Goal: Task Accomplishment & Management: Complete application form

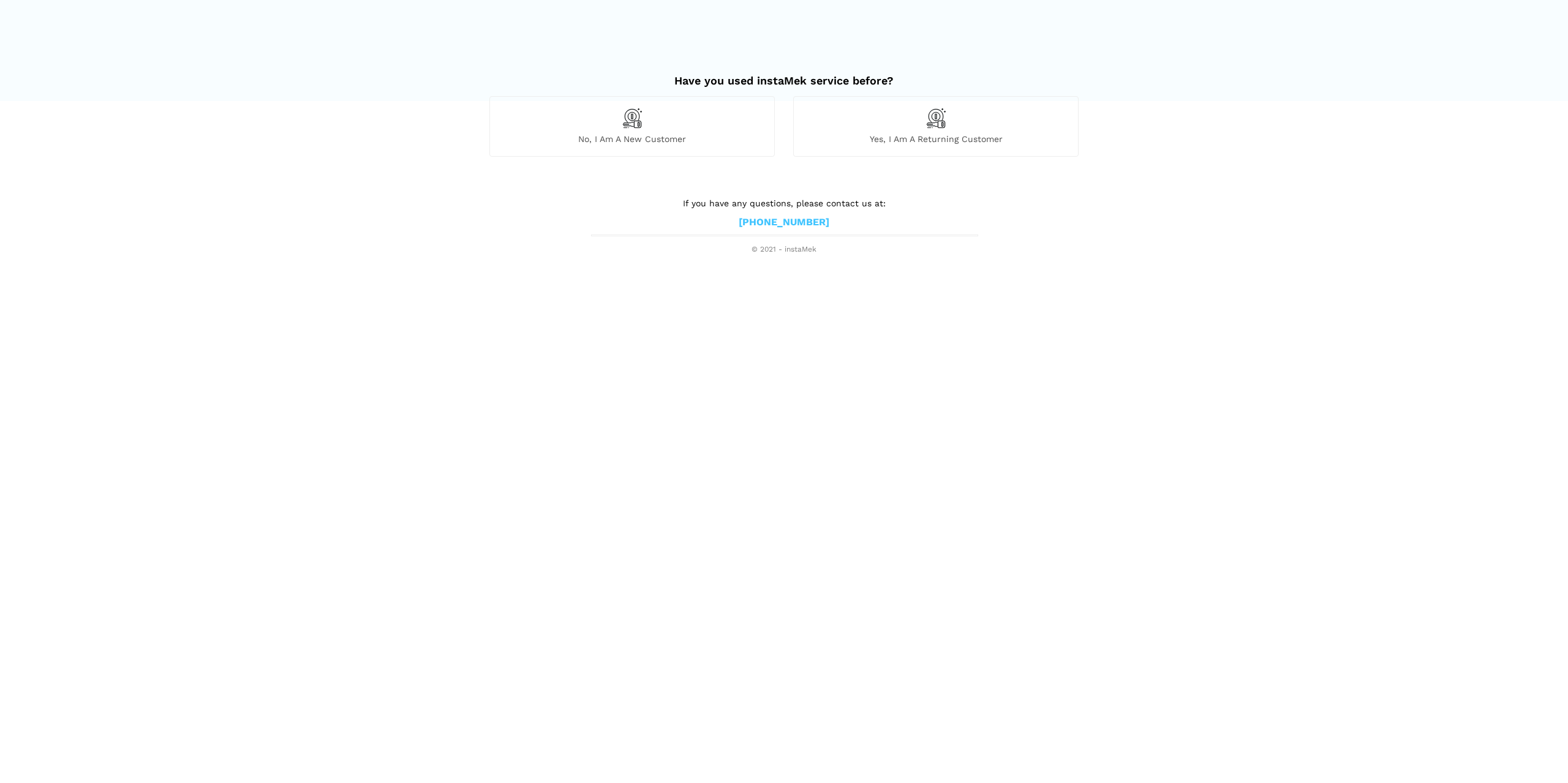
click at [615, 109] on div "No, I am a new customer" at bounding box center [632, 126] width 285 height 60
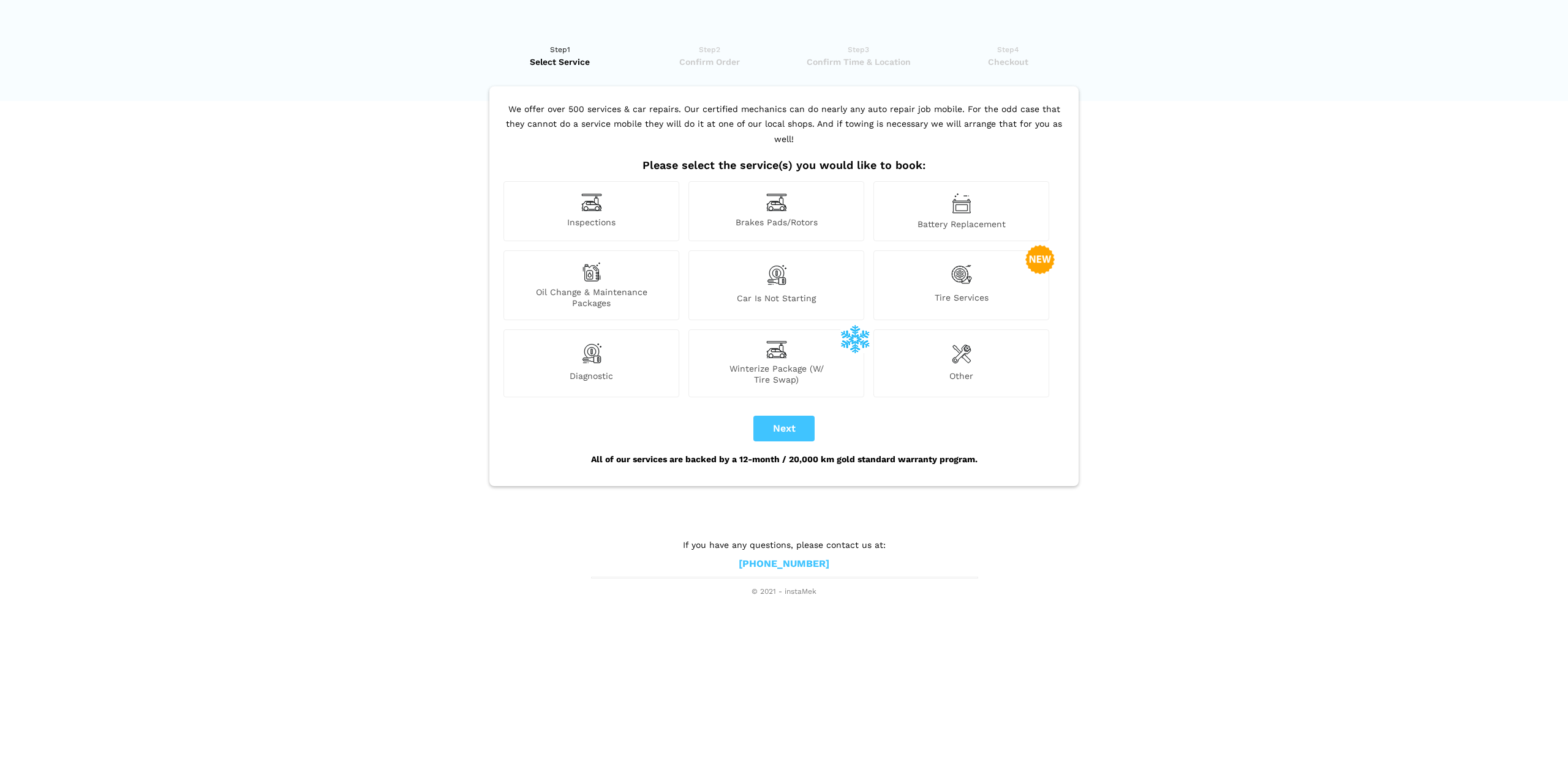
click at [626, 265] on div "Oil Change & Maintenance Packages" at bounding box center [591, 285] width 176 height 69
click at [939, 219] on span "Battery Replacement" at bounding box center [961, 224] width 175 height 11
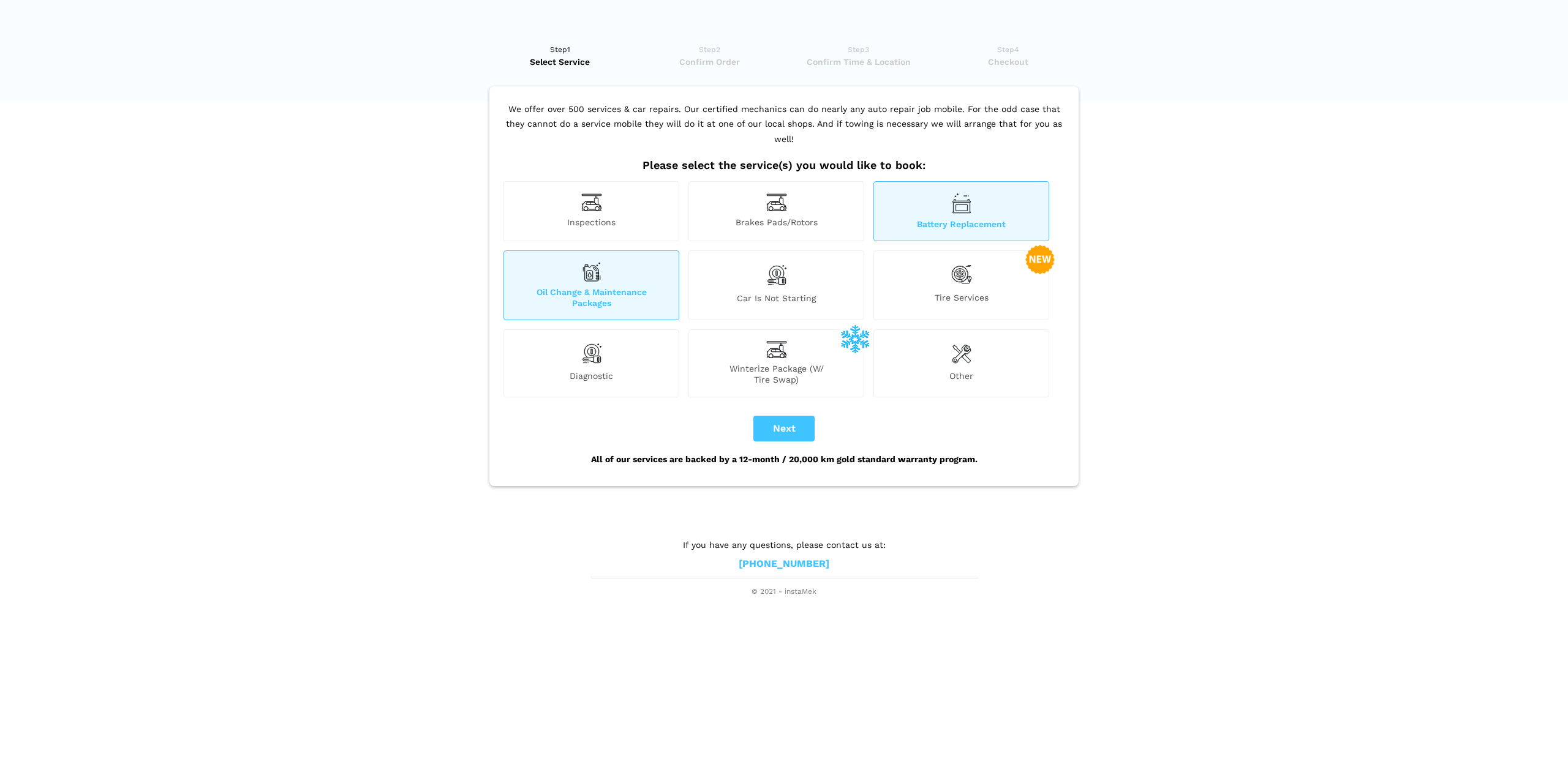
click at [927, 196] on div "Battery Replacement" at bounding box center [960, 211] width 176 height 60
click at [622, 347] on div "Diagnostic" at bounding box center [591, 363] width 176 height 67
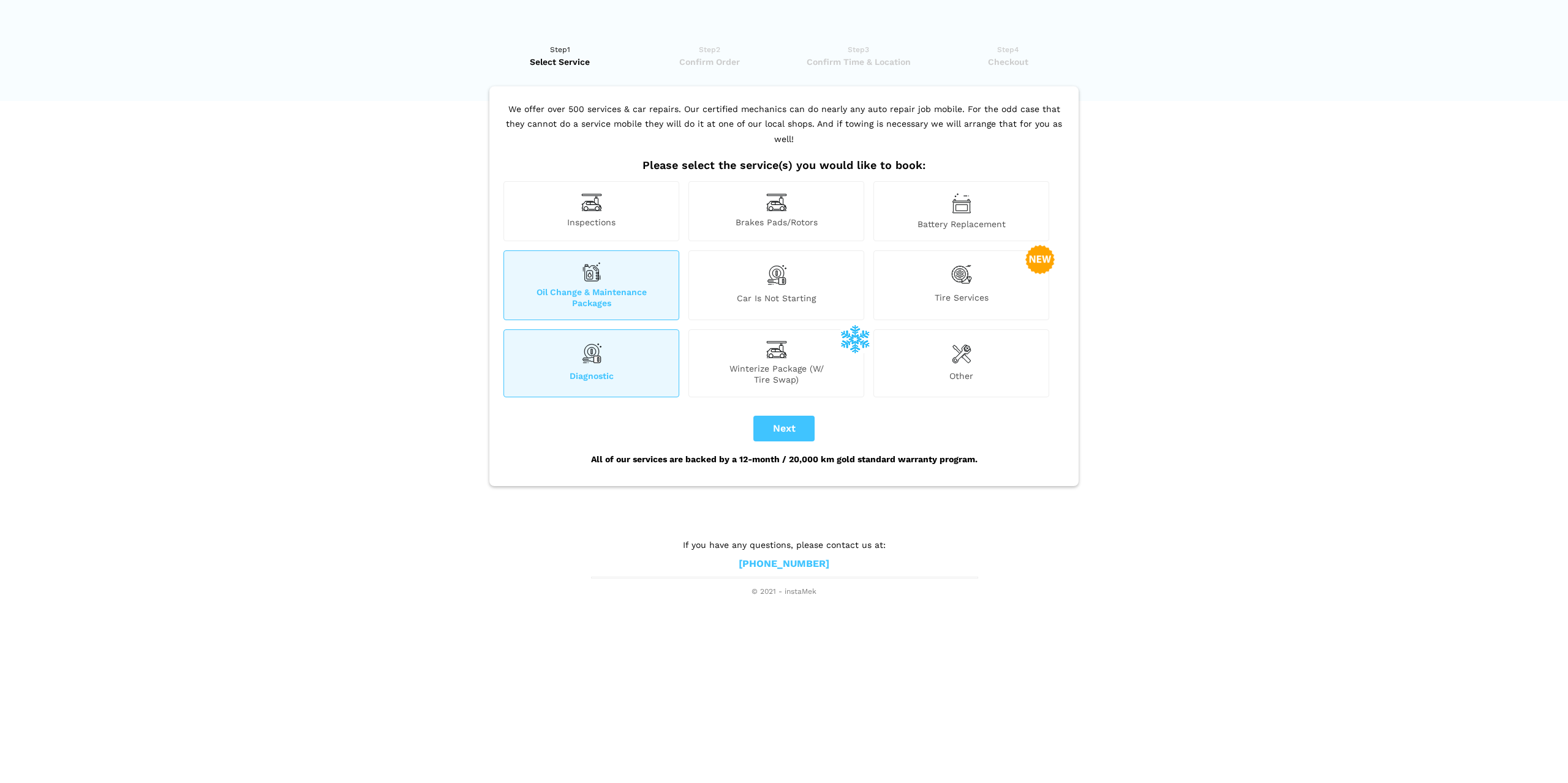
click at [960, 269] on img at bounding box center [961, 275] width 21 height 25
click at [931, 349] on div "Other" at bounding box center [960, 363] width 176 height 67
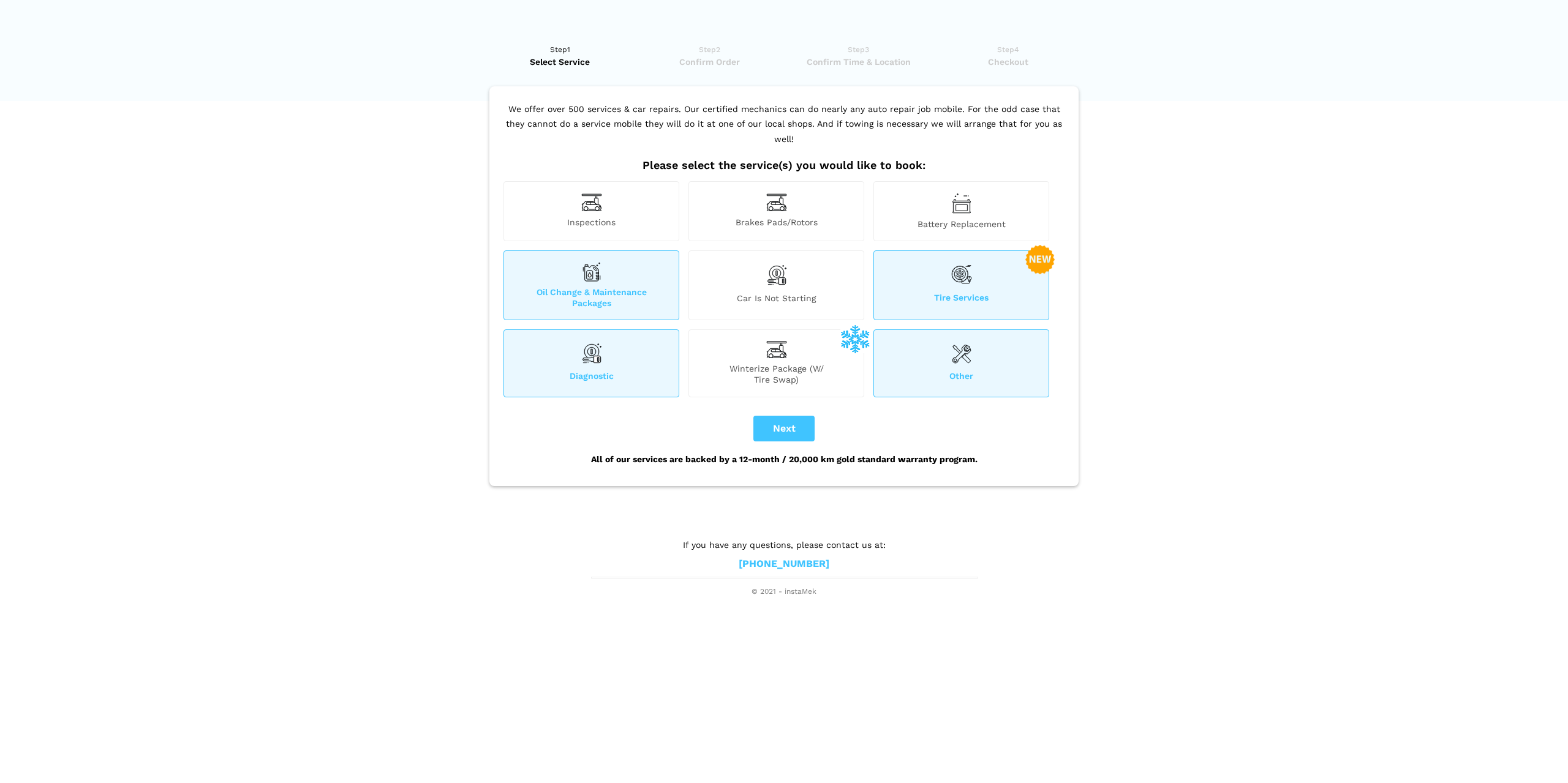
click at [914, 346] on div "Other" at bounding box center [960, 363] width 176 height 67
click at [790, 416] on button "Next" at bounding box center [784, 429] width 61 height 26
checkbox input "true"
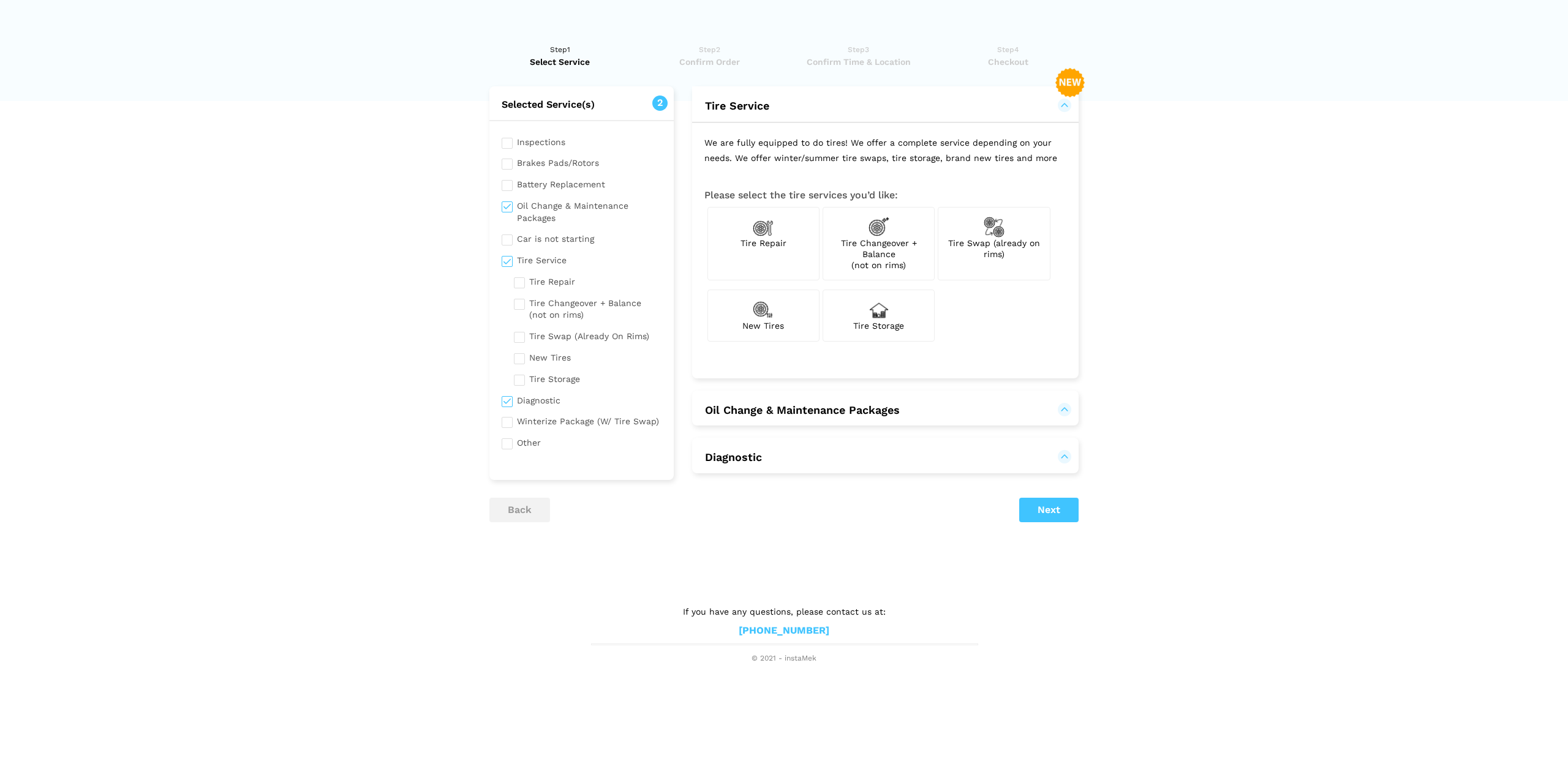
click at [776, 308] on div "New Tires" at bounding box center [764, 315] width 112 height 52
checkbox input "true"
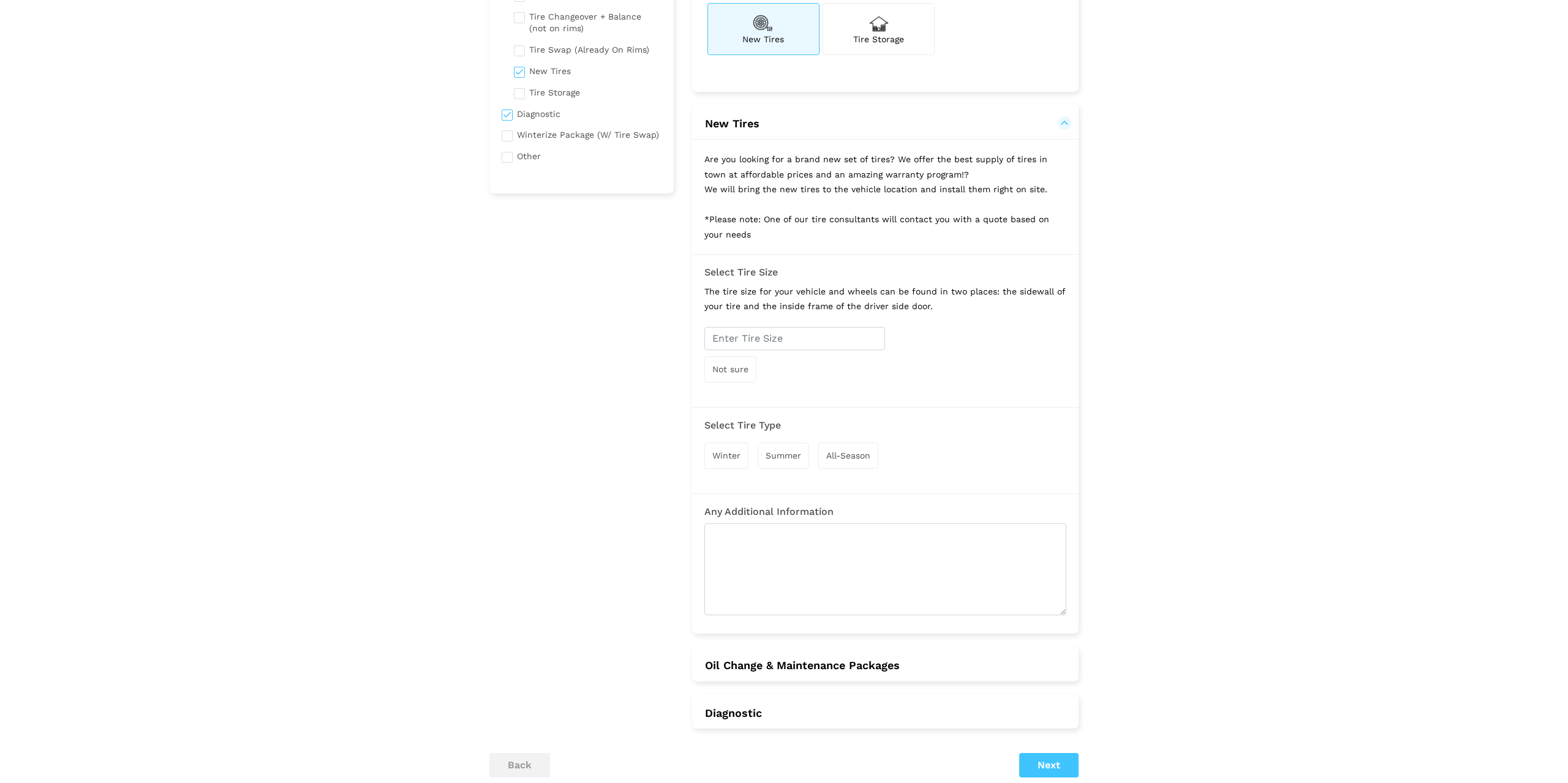
scroll to position [312, 0]
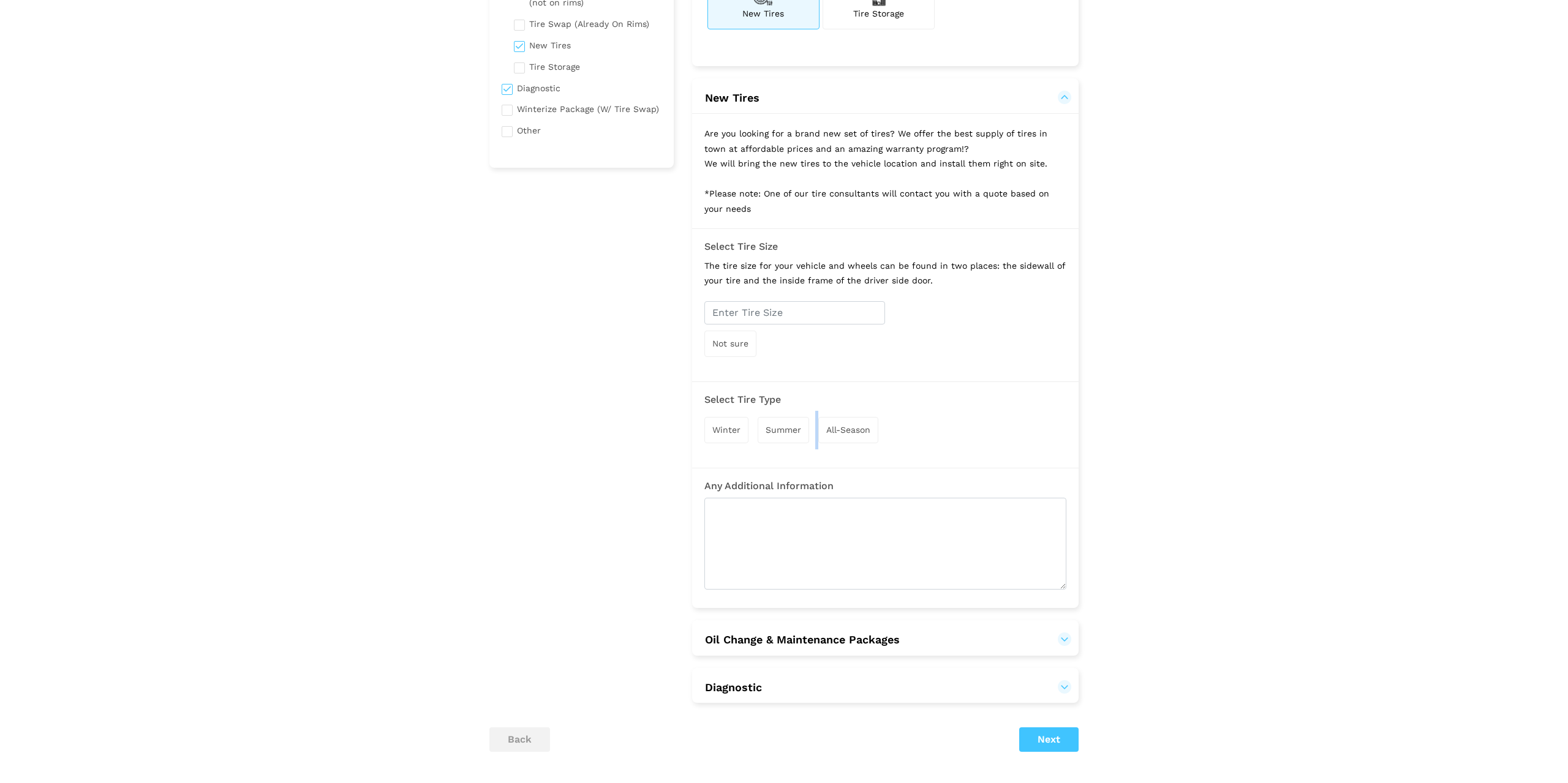
drag, startPoint x: 816, startPoint y: 428, endPoint x: 825, endPoint y: 428, distance: 9.0
click at [825, 428] on div "Winter Summer All-Season" at bounding box center [885, 429] width 362 height 38
click at [828, 428] on span "All-Season" at bounding box center [848, 429] width 44 height 10
click at [736, 342] on span "Not sure" at bounding box center [730, 343] width 36 height 10
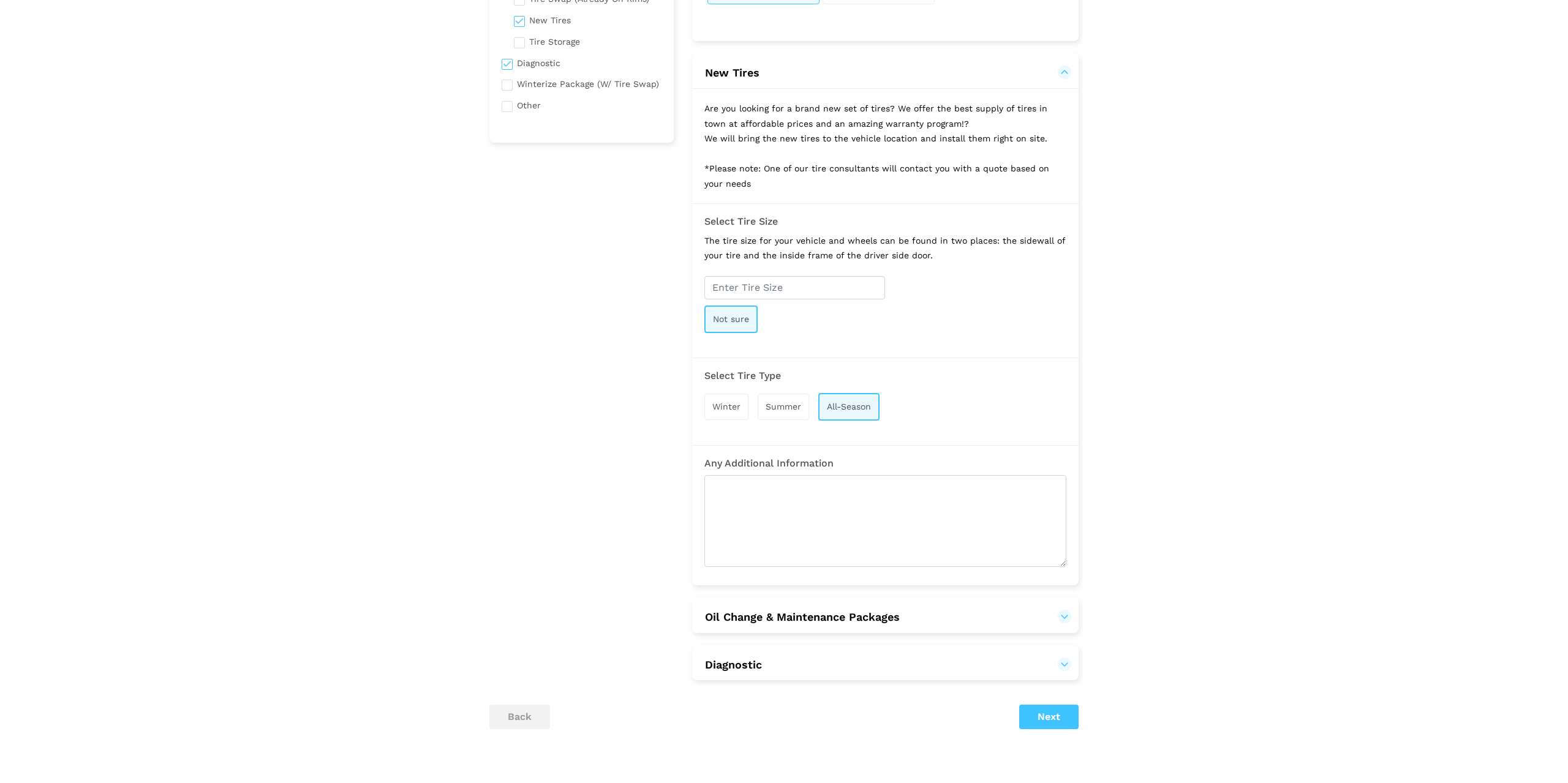
scroll to position [375, 0]
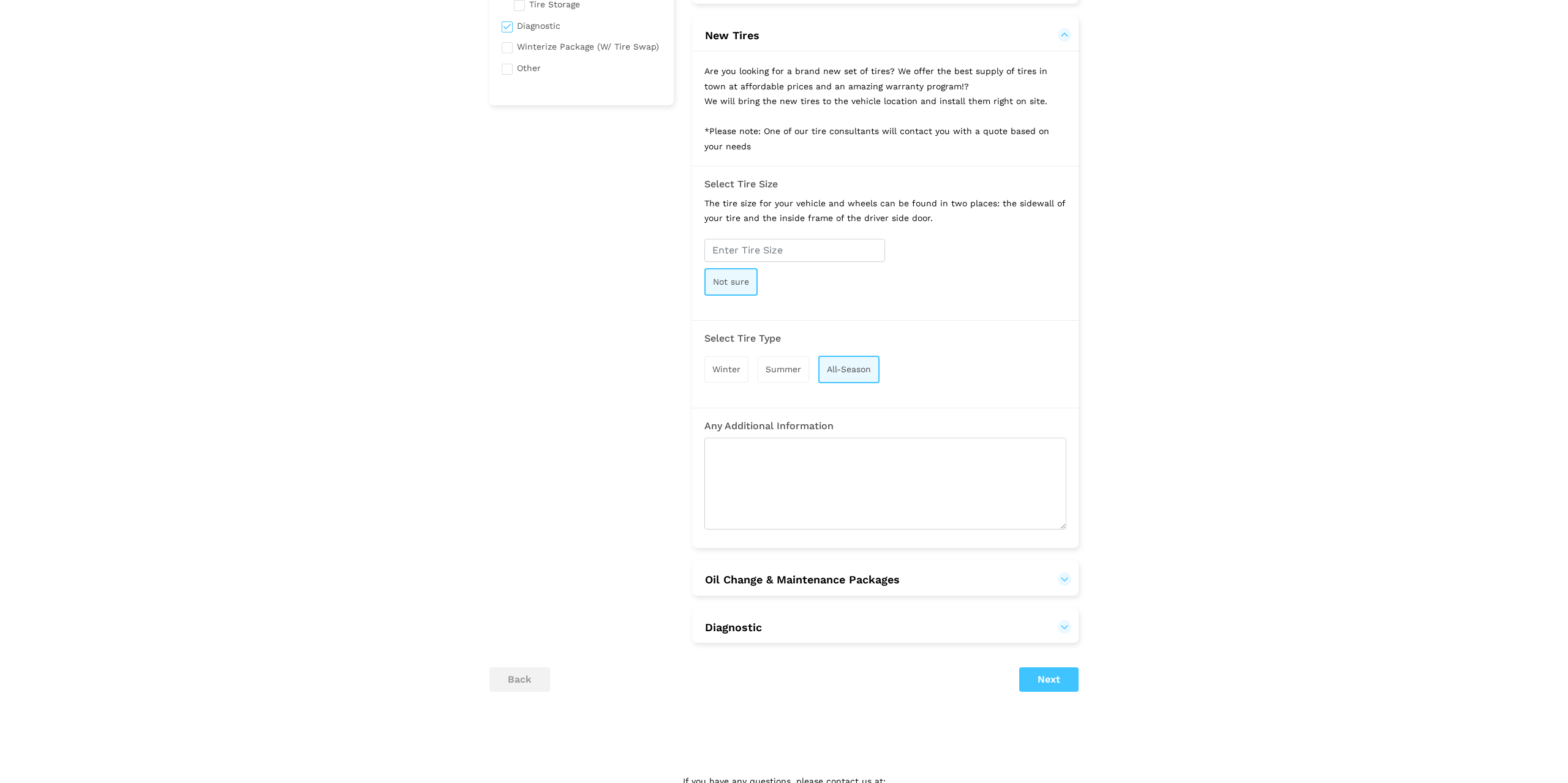
click at [900, 577] on button "Oil Change & Maintenance Packages" at bounding box center [802, 579] width 196 height 15
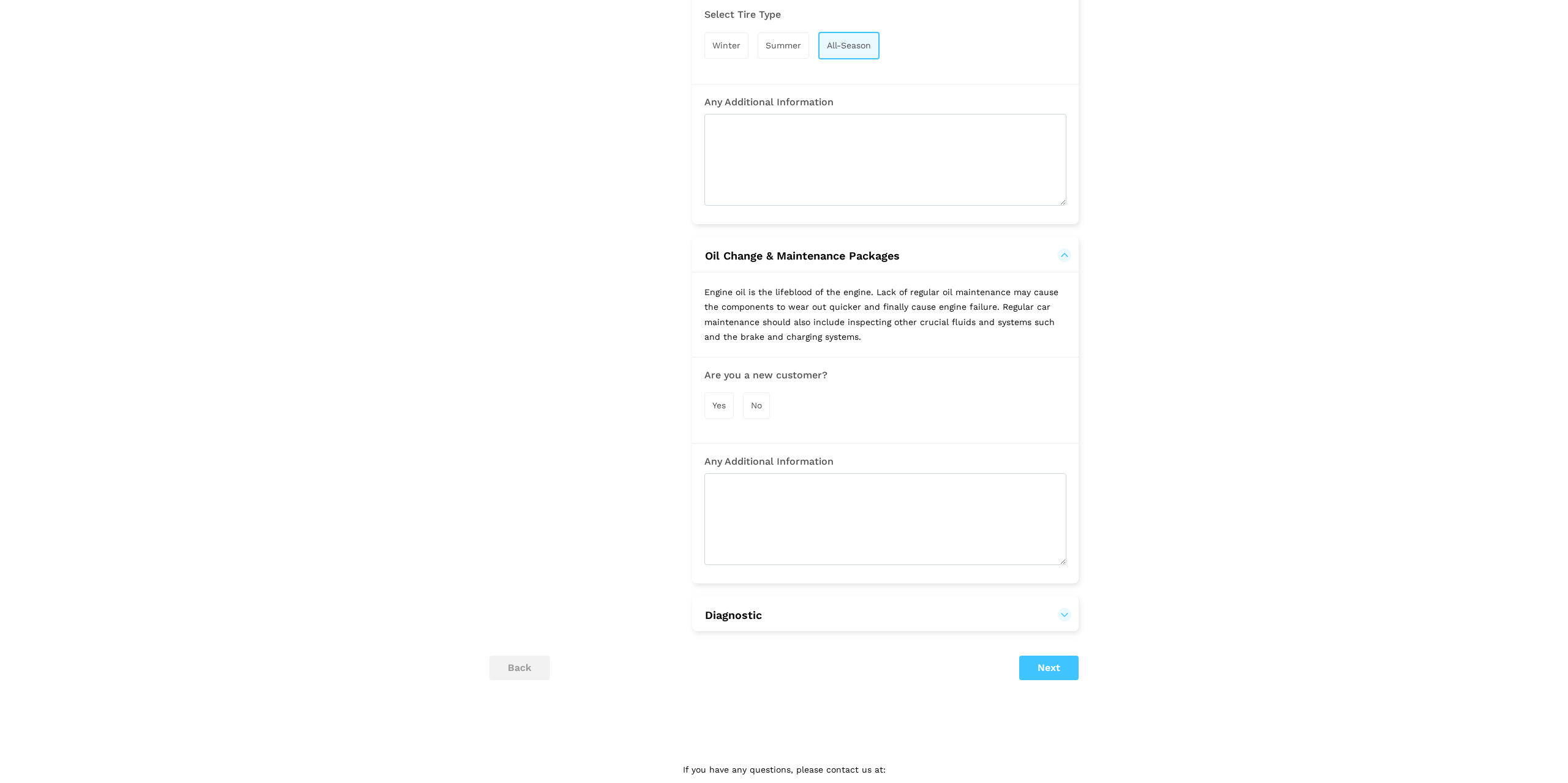
scroll to position [737, 0]
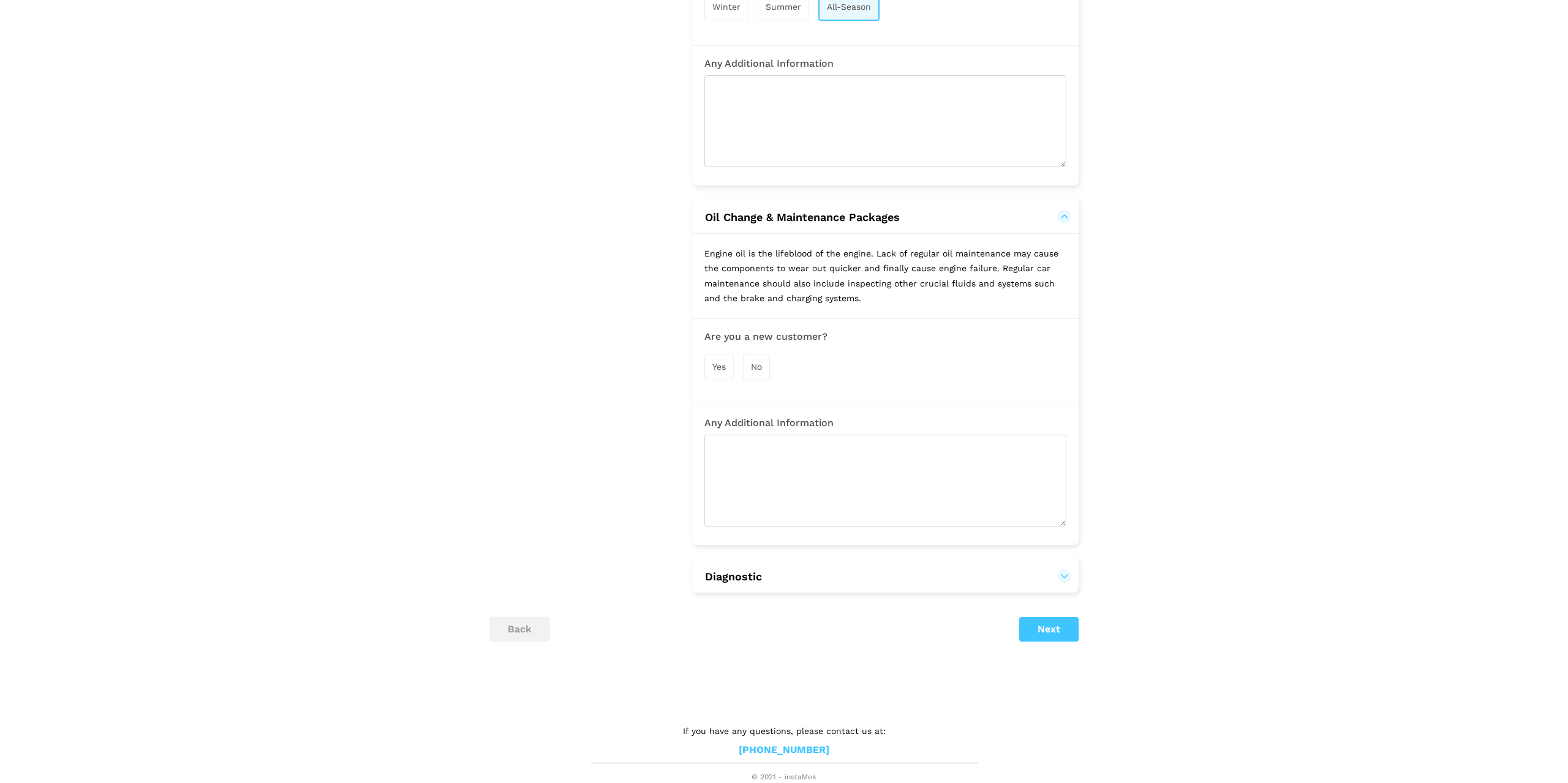
click at [718, 365] on span "Yes" at bounding box center [718, 366] width 13 height 10
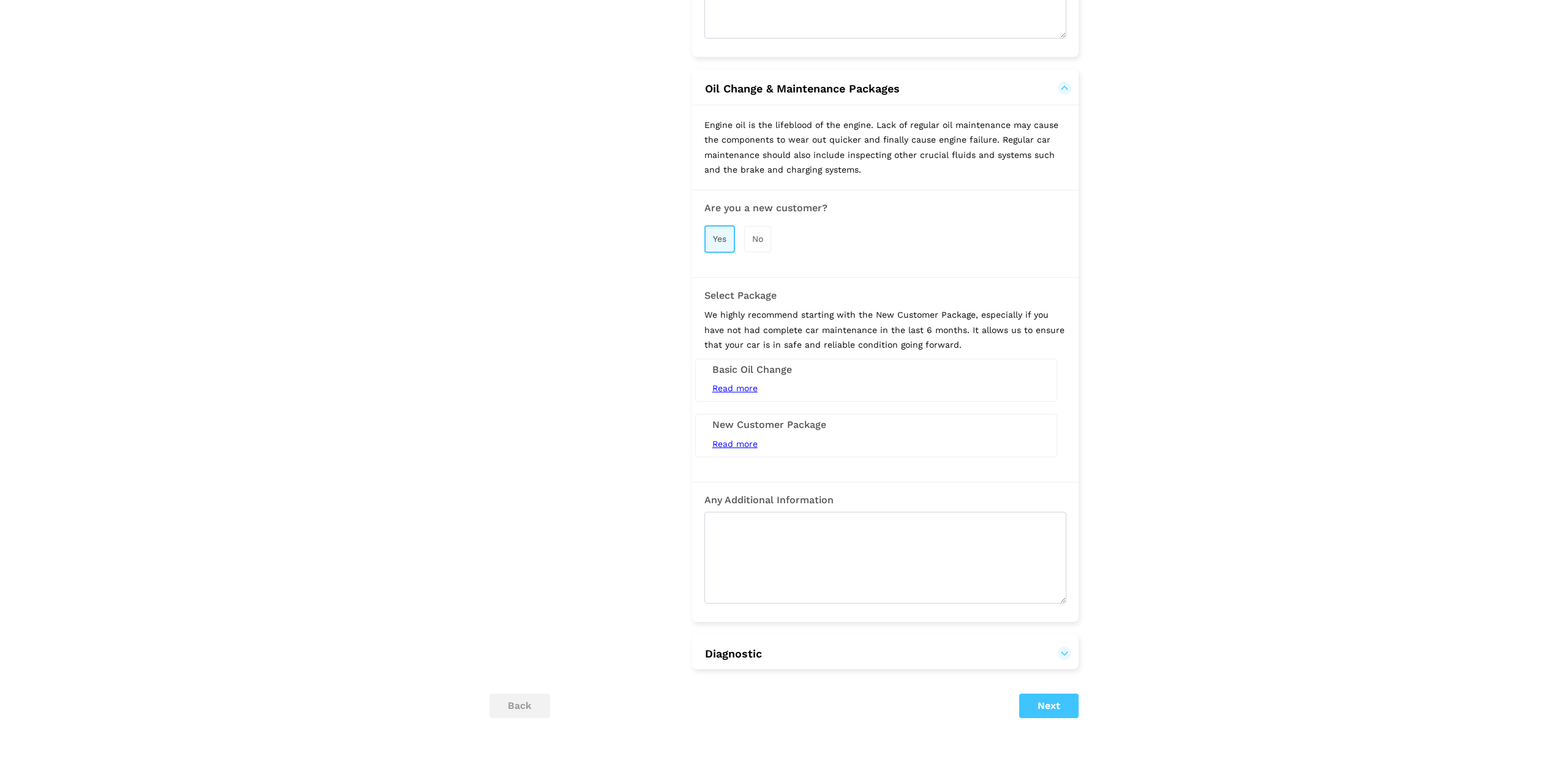
scroll to position [924, 0]
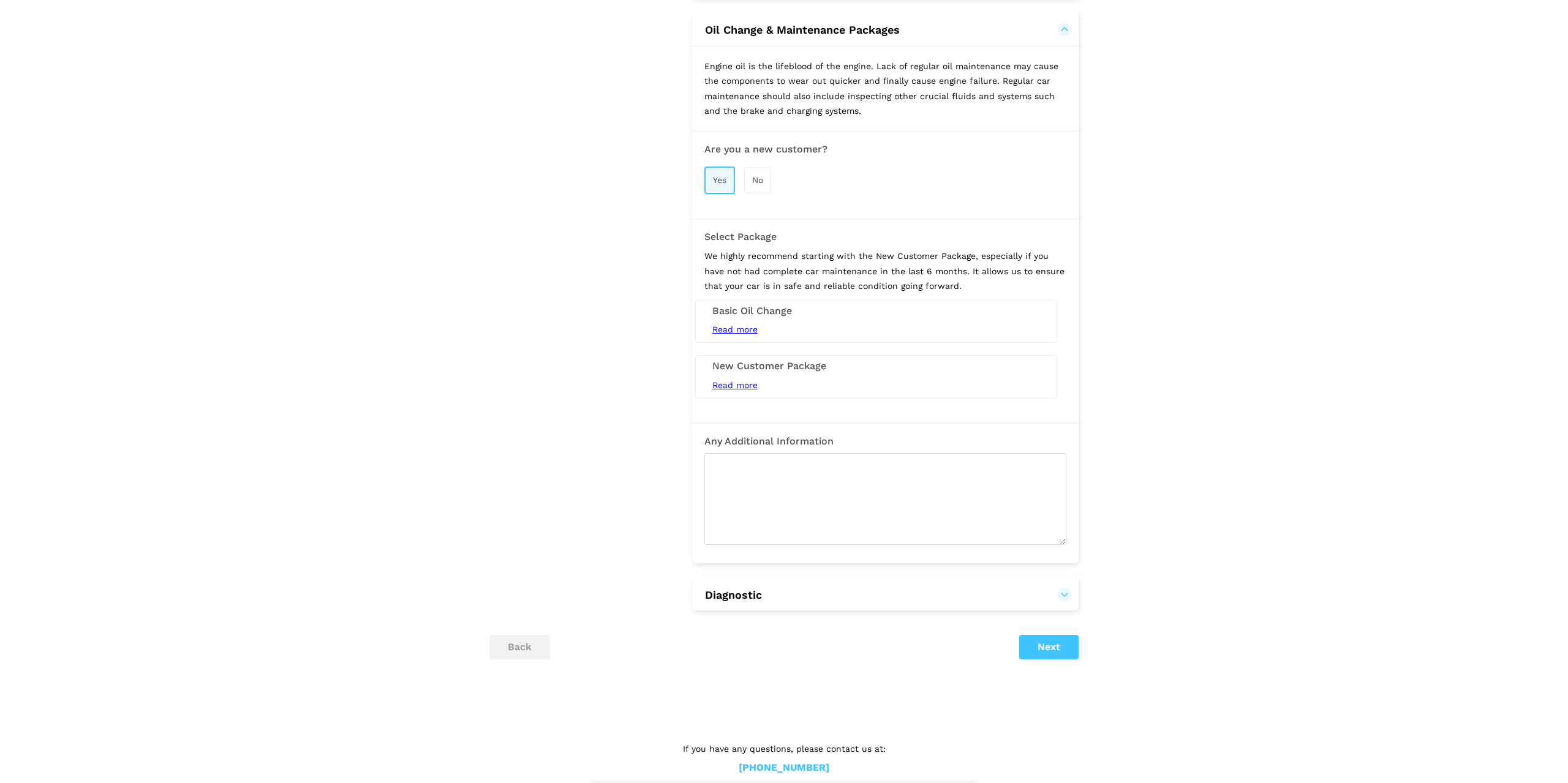
click at [735, 384] on span "Read more" at bounding box center [735, 385] width 45 height 10
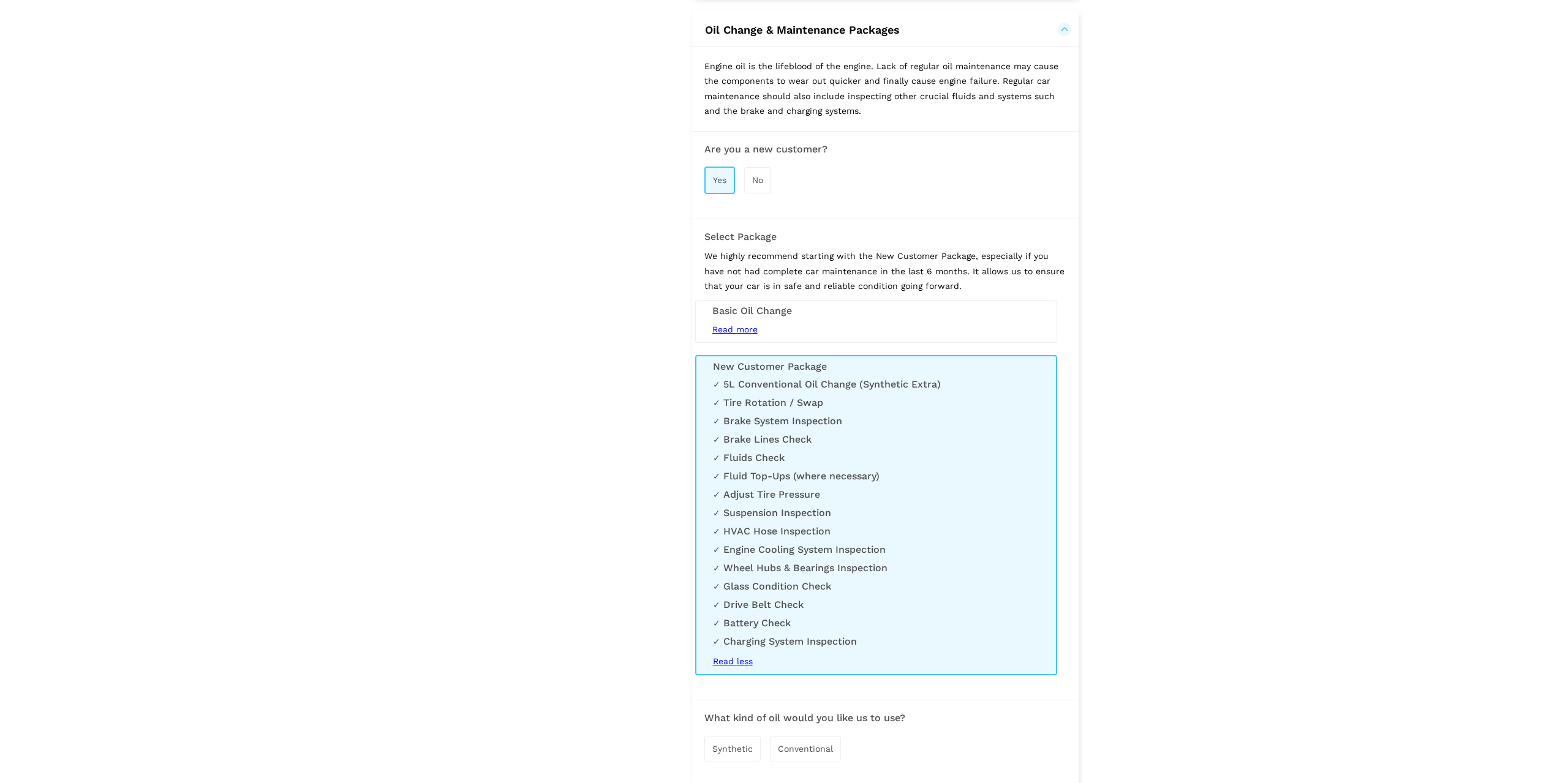
click at [747, 328] on span "Read more" at bounding box center [735, 329] width 45 height 10
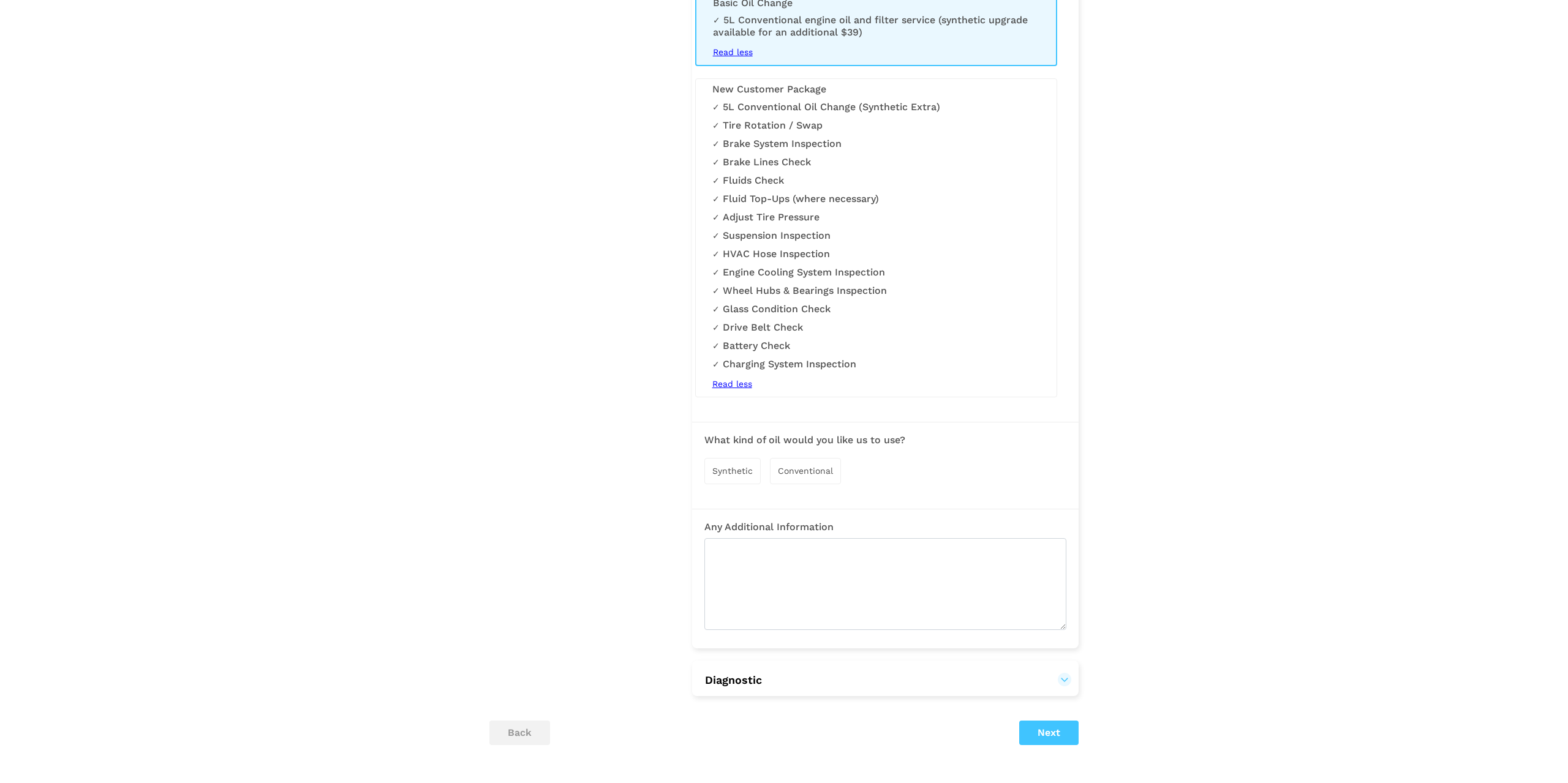
scroll to position [1237, 0]
click at [796, 472] on span "Conventional" at bounding box center [805, 467] width 55 height 10
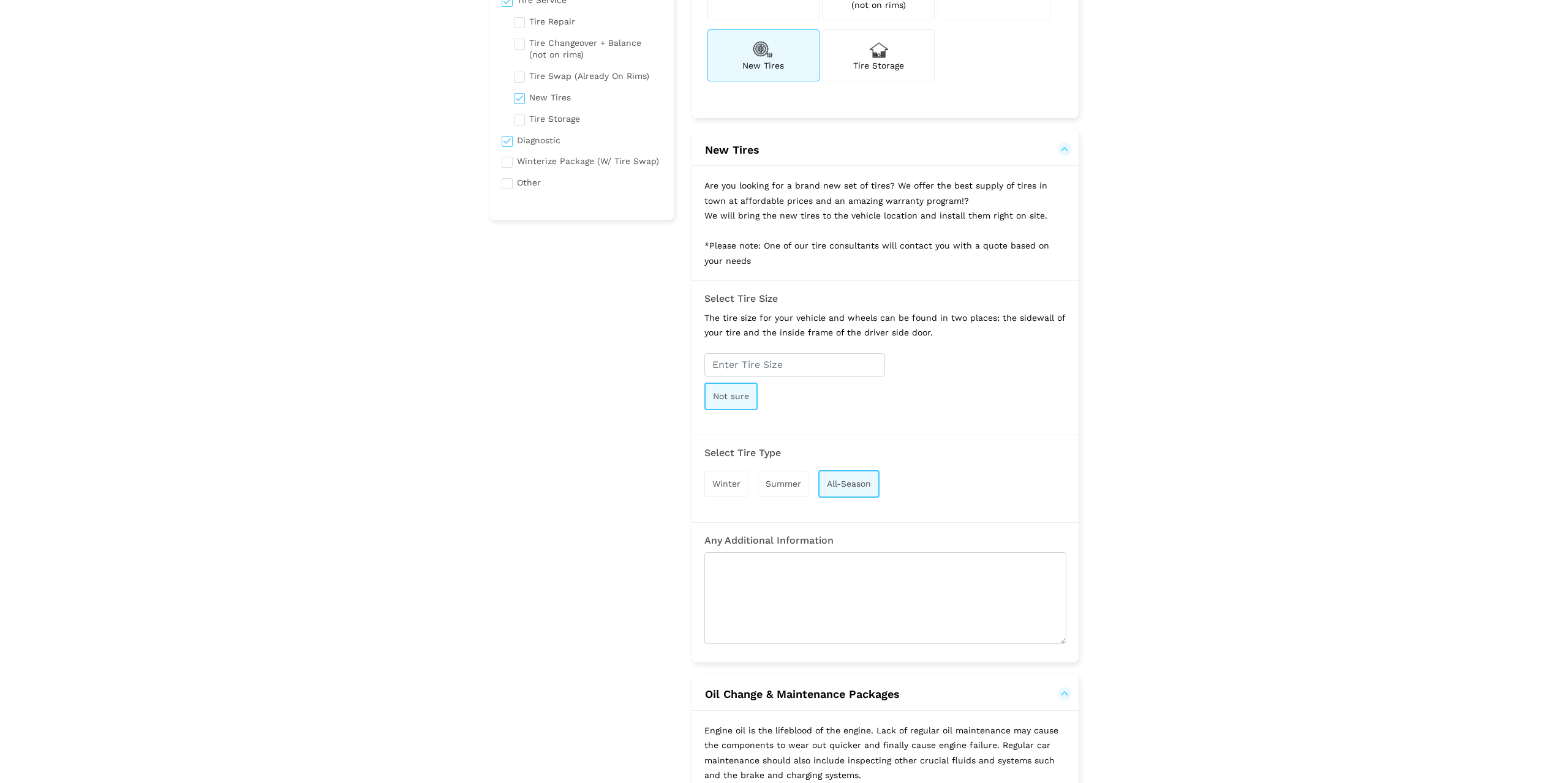
scroll to position [112, 0]
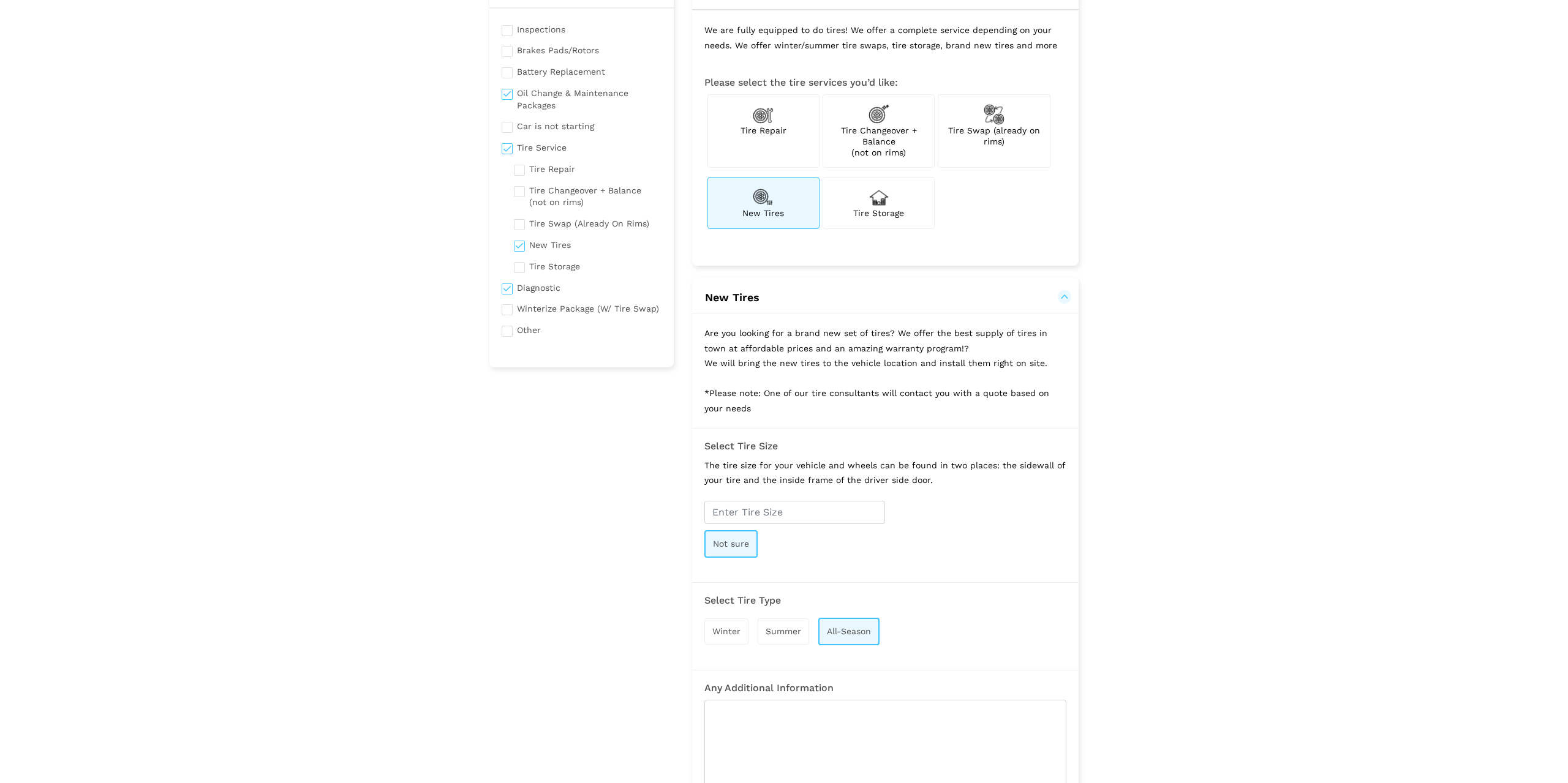
click at [1066, 298] on button "New Tires" at bounding box center [885, 297] width 362 height 15
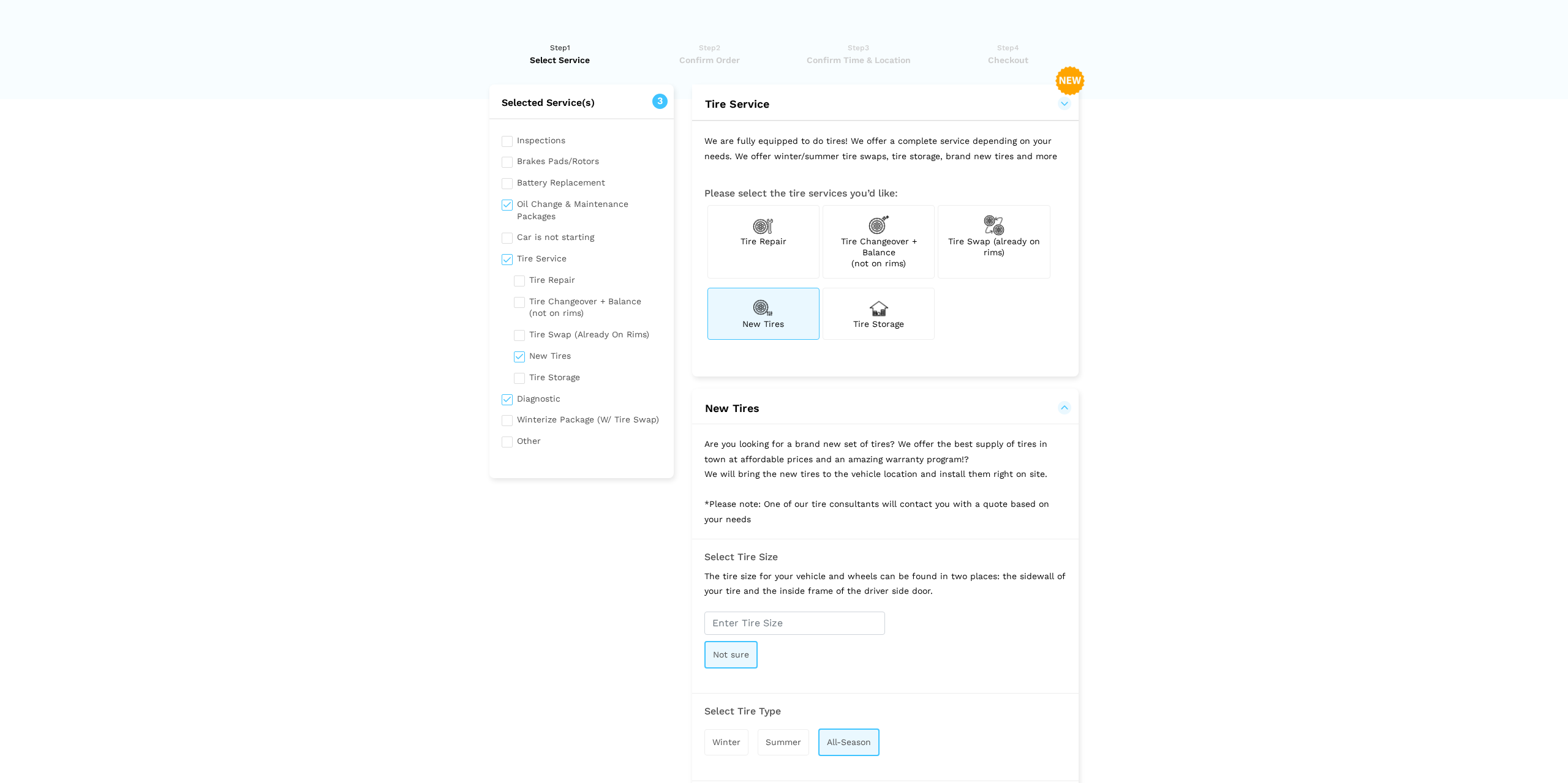
scroll to position [0, 0]
click at [1064, 106] on button "Tire Service" at bounding box center [885, 105] width 362 height 15
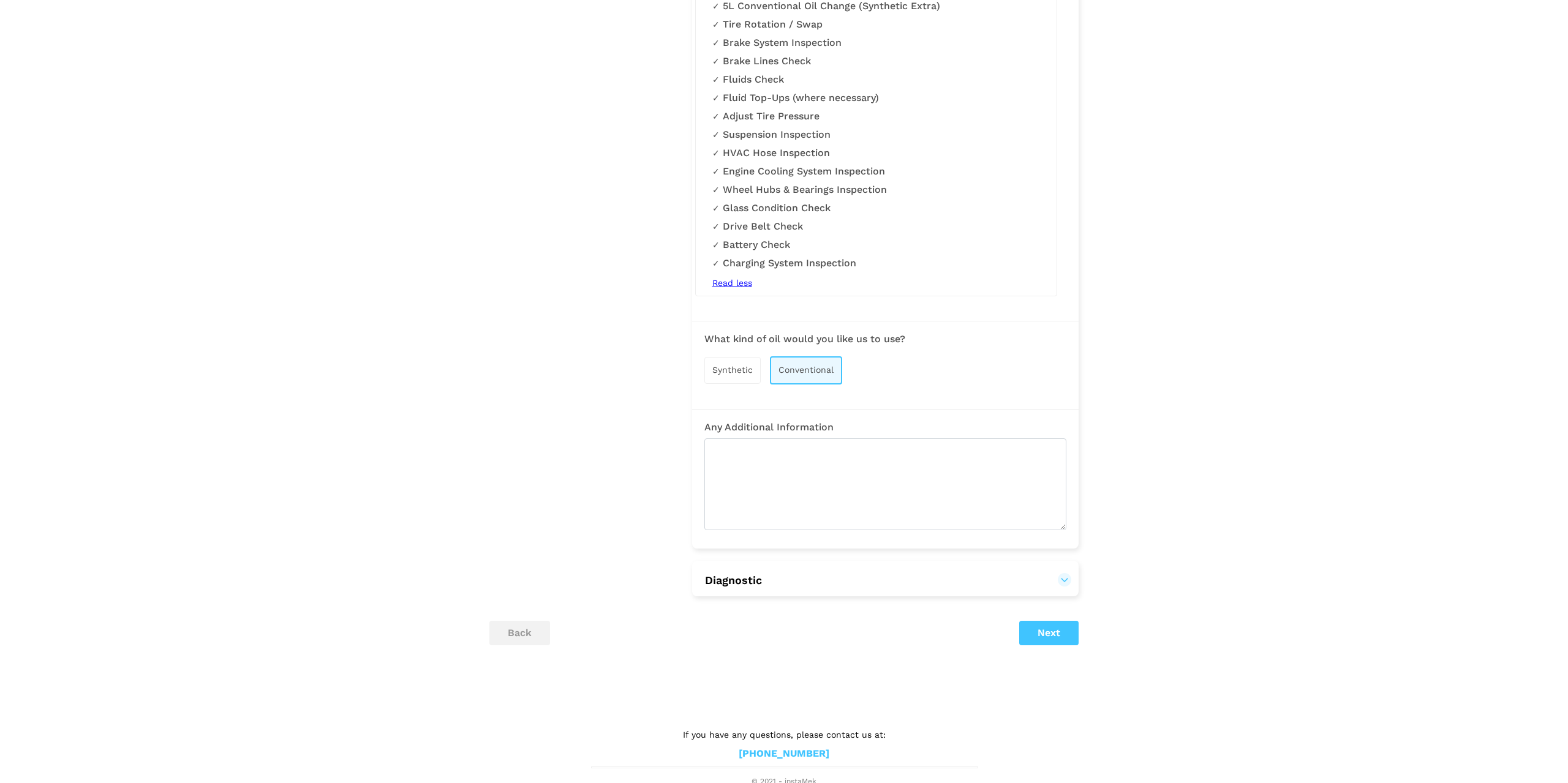
scroll to position [1087, 0]
click at [1066, 575] on button "Diagnostic" at bounding box center [885, 576] width 362 height 15
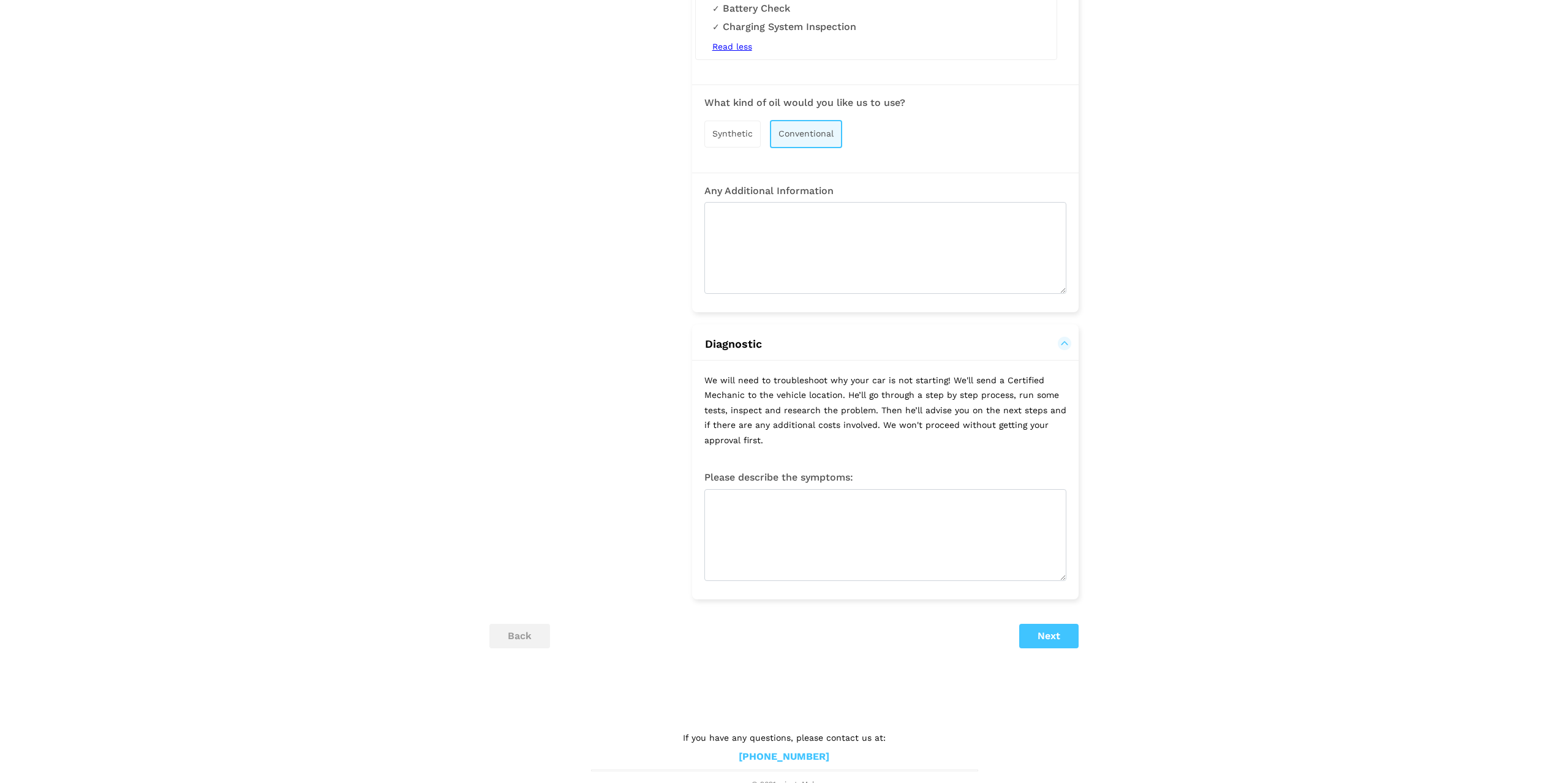
scroll to position [1326, 0]
click at [1065, 339] on button "Diagnostic" at bounding box center [885, 337] width 362 height 15
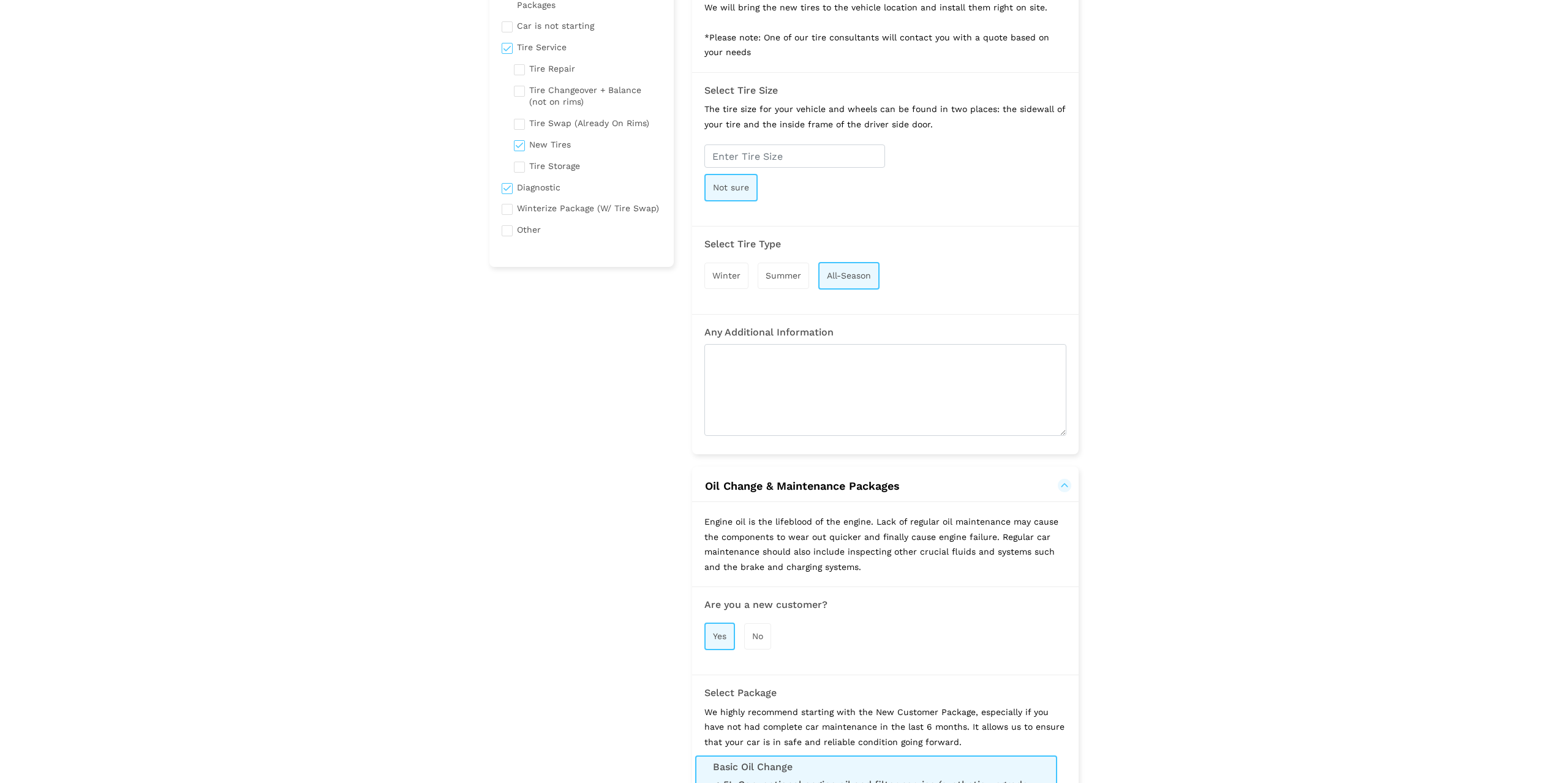
scroll to position [0, 0]
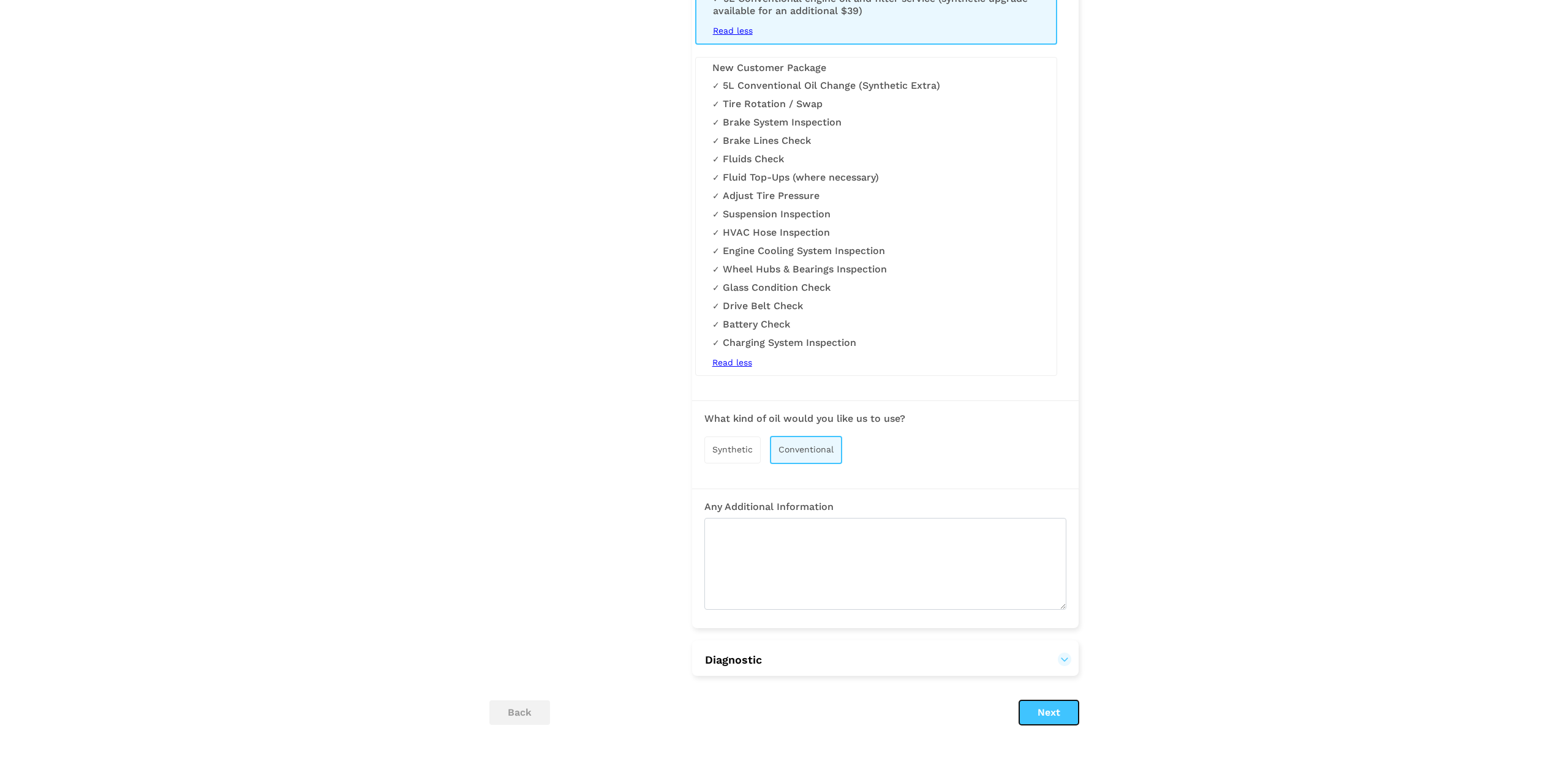
click at [1052, 719] on button "Next" at bounding box center [1049, 712] width 59 height 24
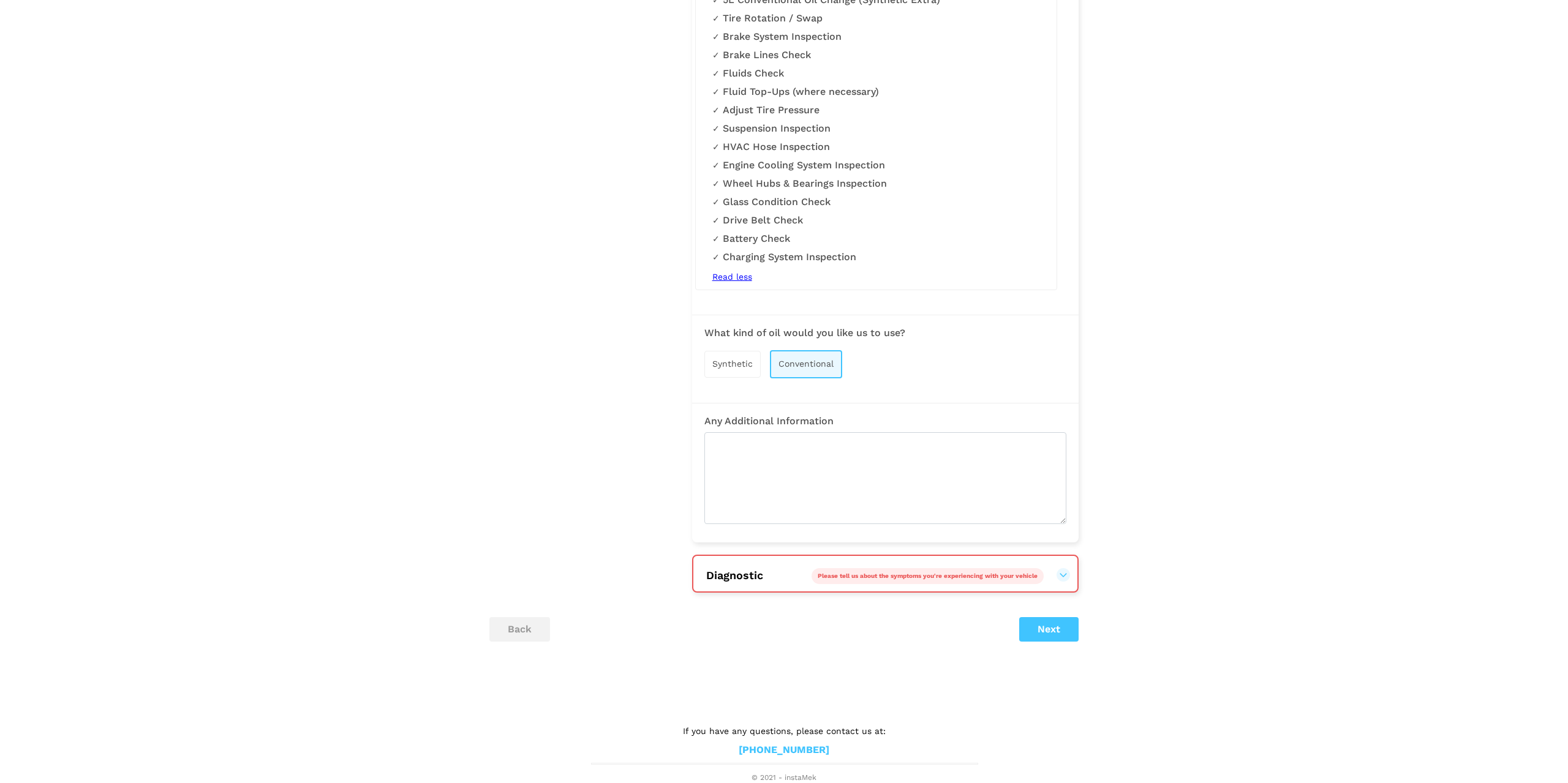
scroll to position [1090, 0]
click at [1063, 578] on button "Diagnostic Please tell us about the symptoms you're experiencing with your vehi…" at bounding box center [885, 575] width 359 height 15
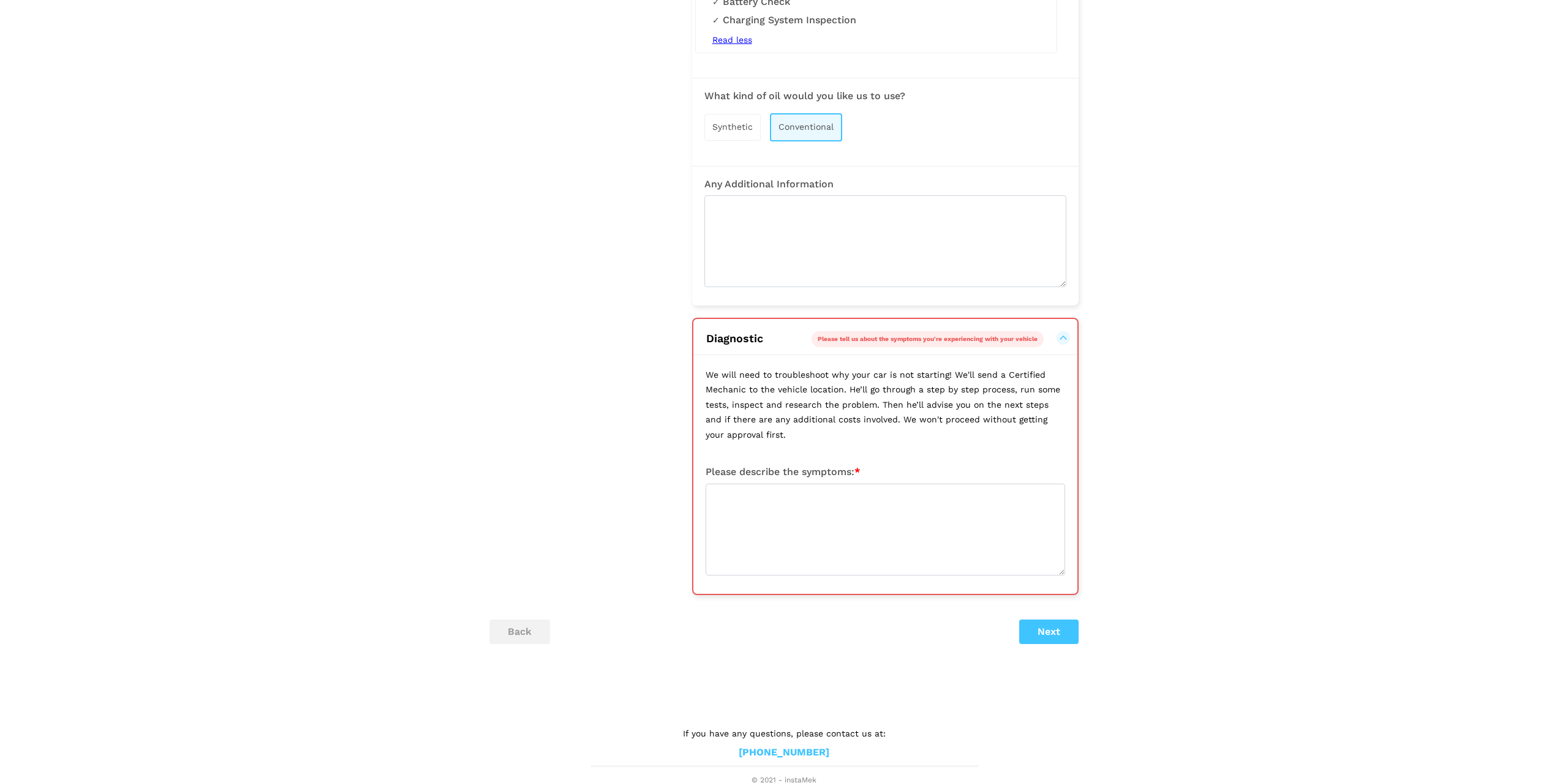
scroll to position [1329, 0]
click at [806, 505] on textarea at bounding box center [885, 527] width 359 height 92
type textarea "v"
paste textarea "F150 FX4 REG CAB 4WD"
type textarea "2008 Ford F150 FX4 REG CAB 4WD has been been sitting for ~ 2 years"
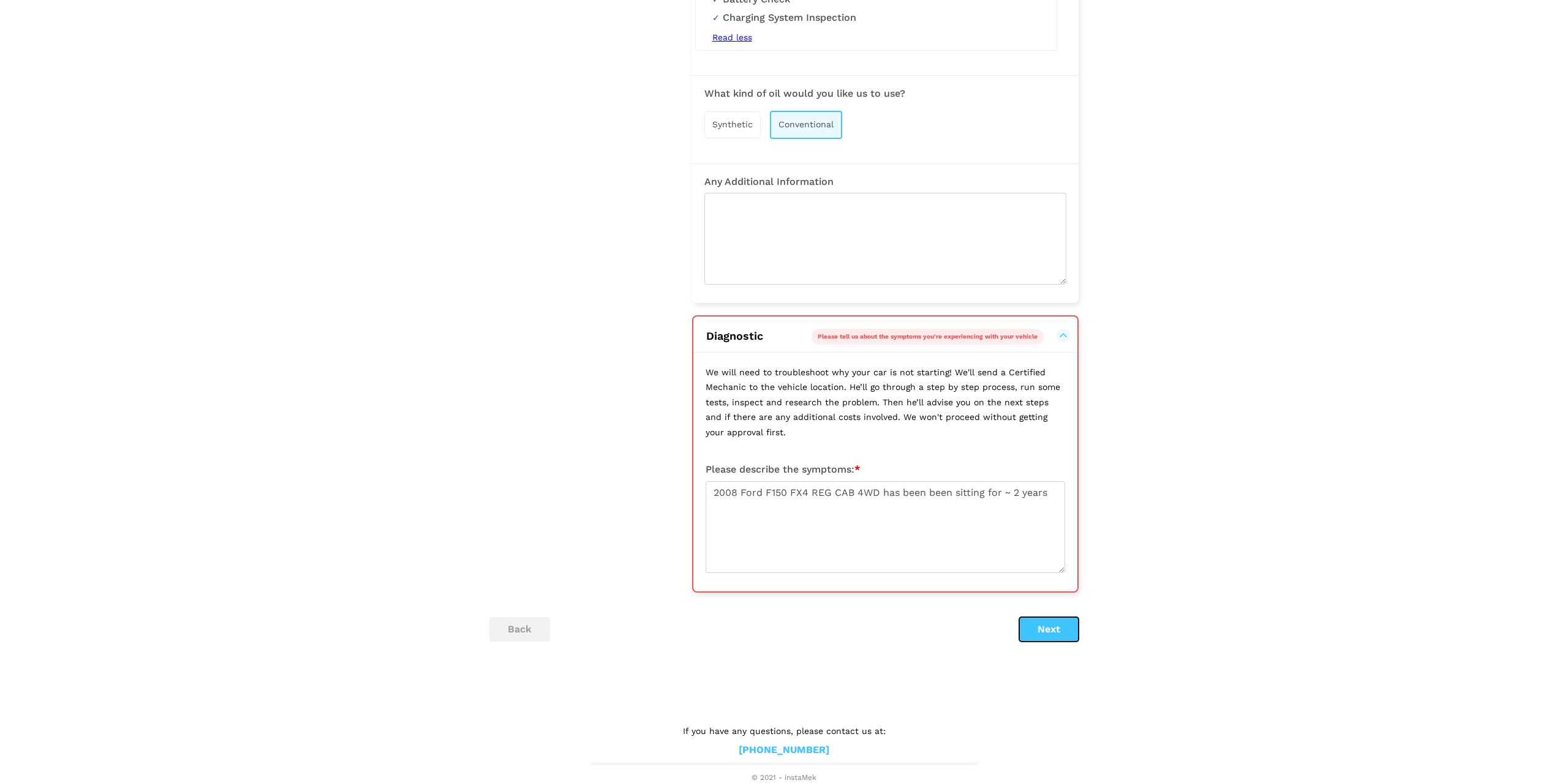
click at [1054, 633] on button "Next" at bounding box center [1049, 629] width 59 height 24
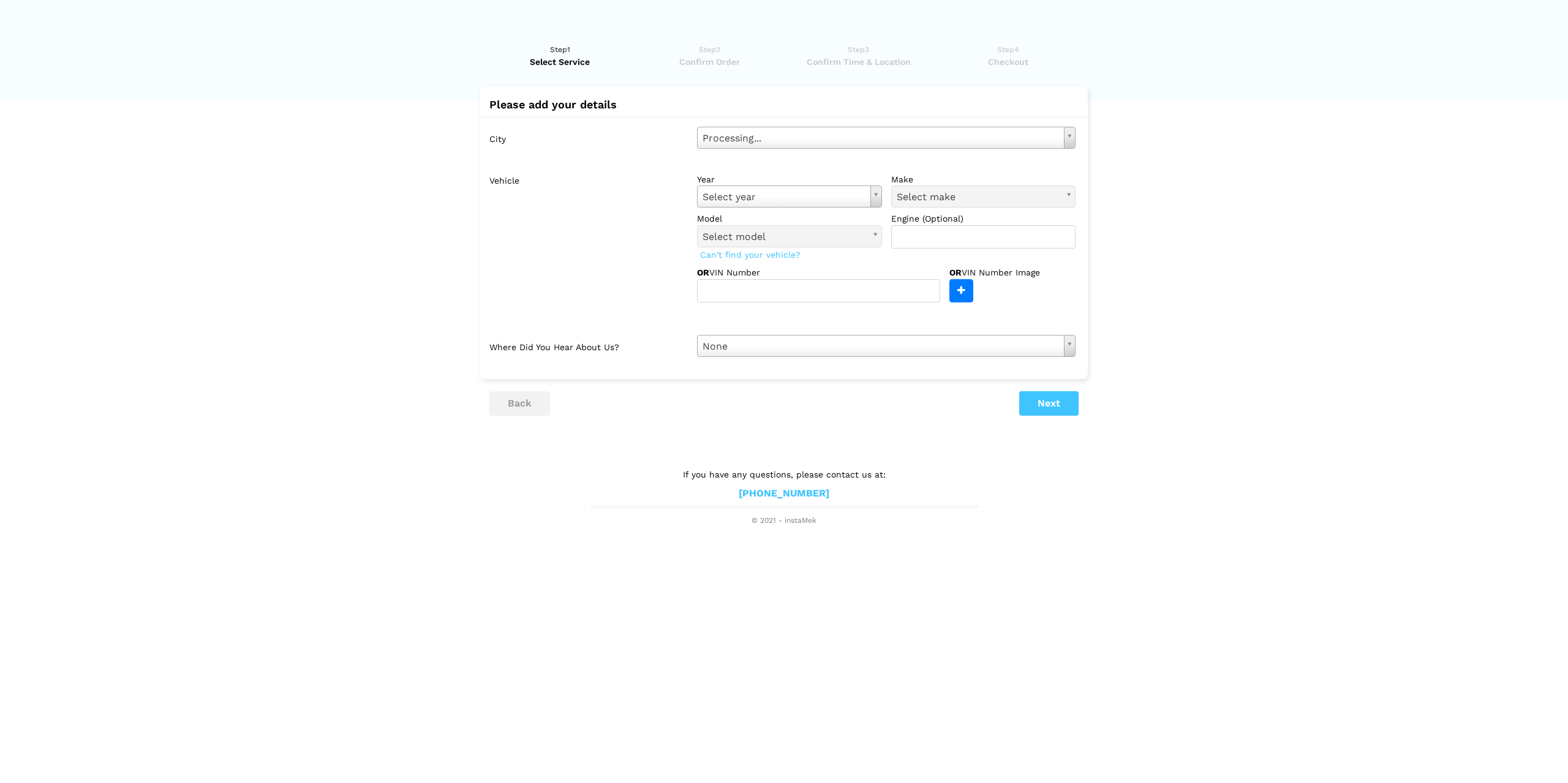
scroll to position [0, 0]
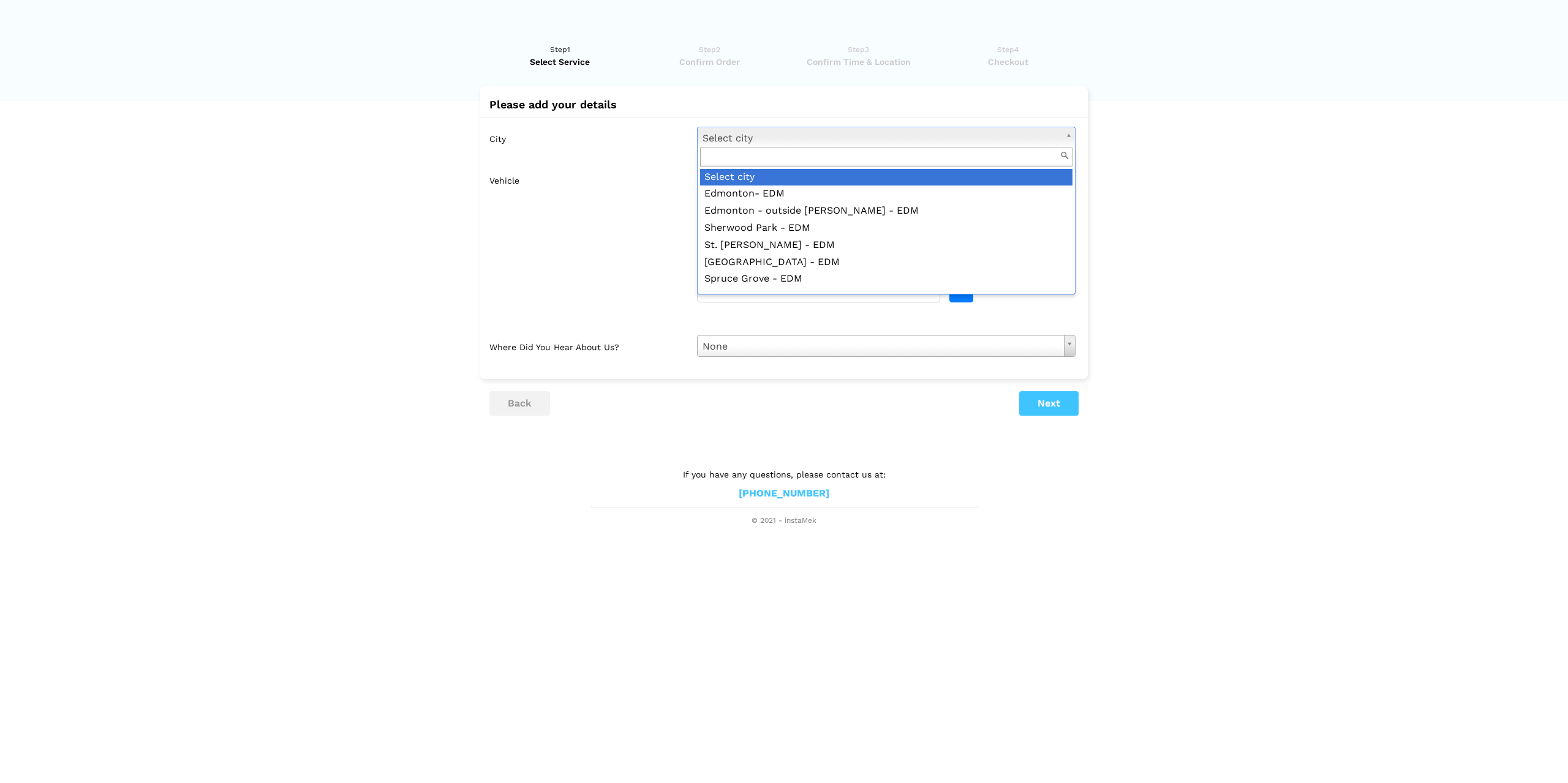
click at [791, 136] on body "Have you used instaMek service before? No, I am a new customer Yes, I am a retu…" at bounding box center [784, 263] width 1568 height 526
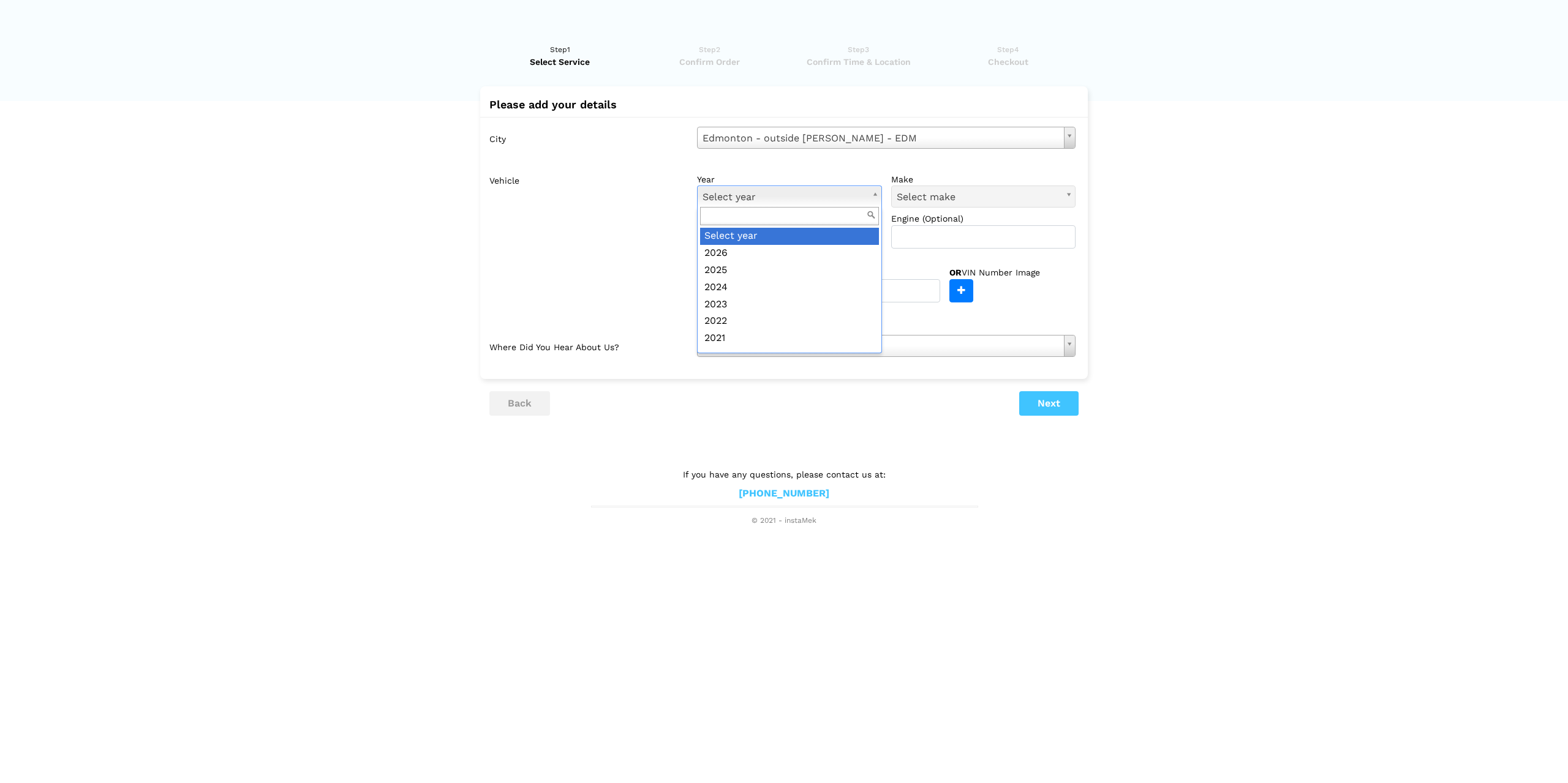
click at [878, 191] on body "Have you used instaMek service before? No, I am a new customer Yes, I am a retu…" at bounding box center [784, 263] width 1568 height 526
click at [932, 199] on body "Have you used instaMek service before? No, I am a new customer Yes, I am a retu…" at bounding box center [784, 263] width 1568 height 526
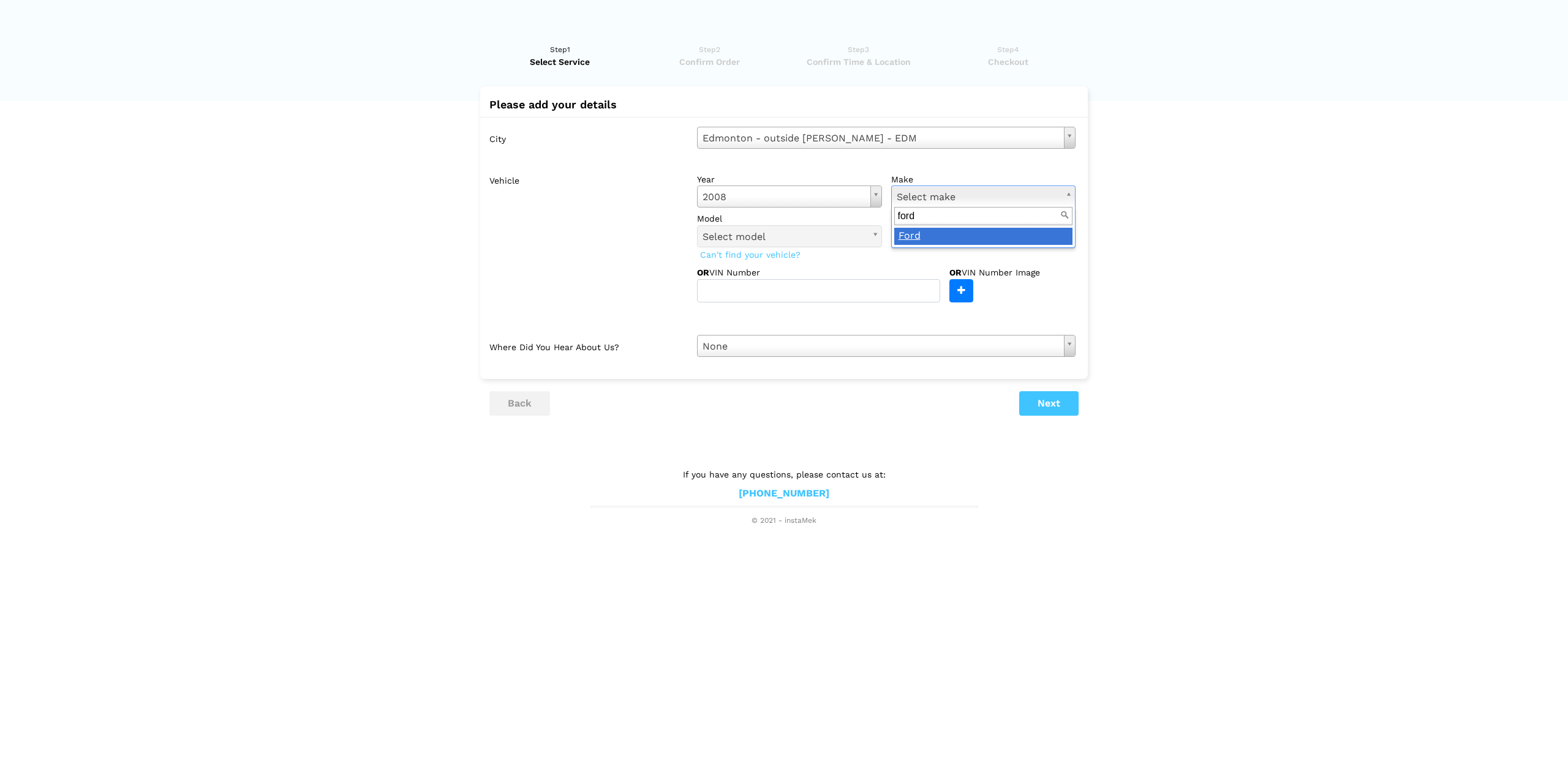
type input "ford"
click at [878, 233] on body "Have you used instaMek service before? No, I am a new customer Yes, I am a retu…" at bounding box center [784, 263] width 1568 height 526
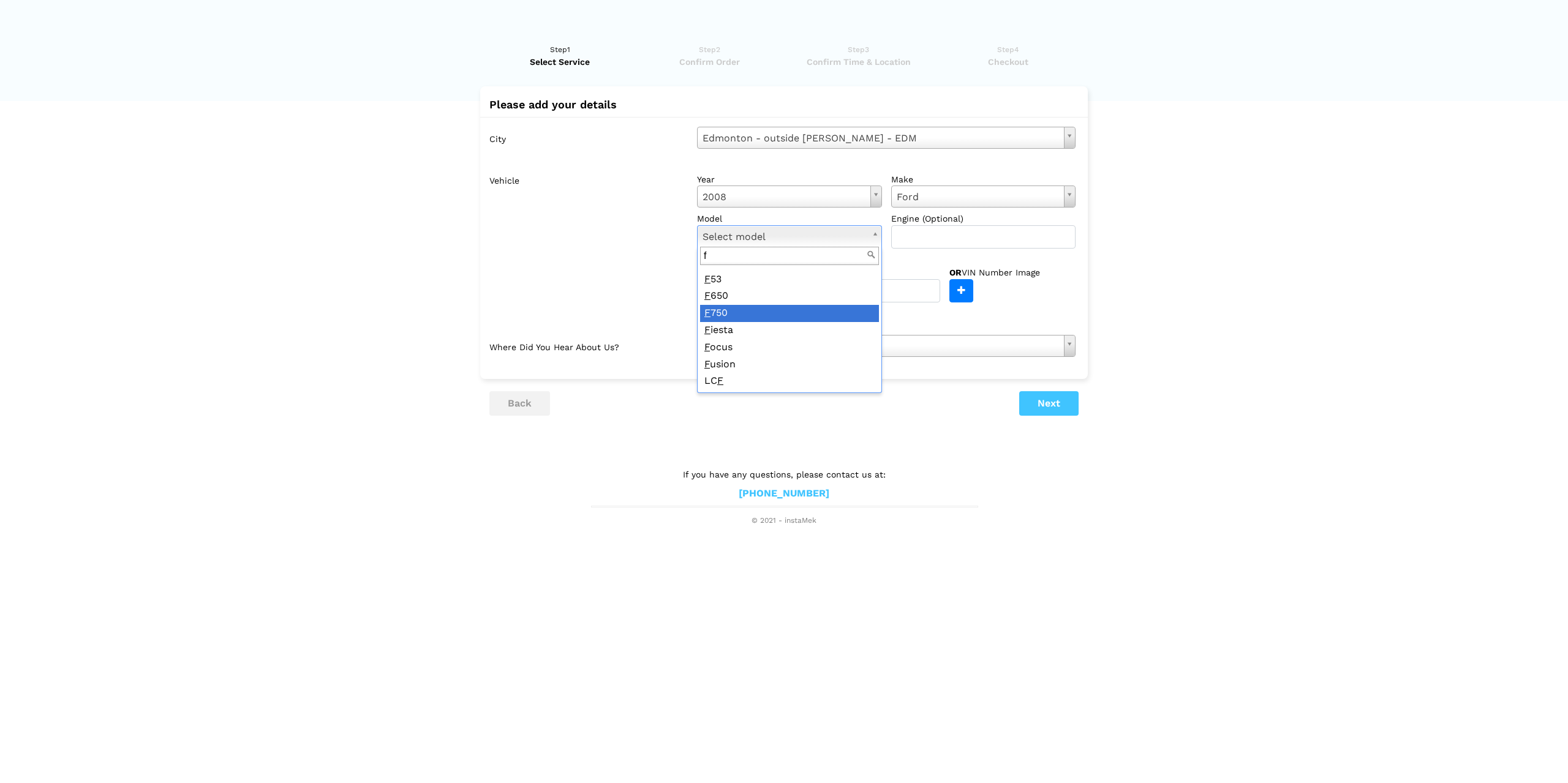
scroll to position [0, 0]
type input "f"
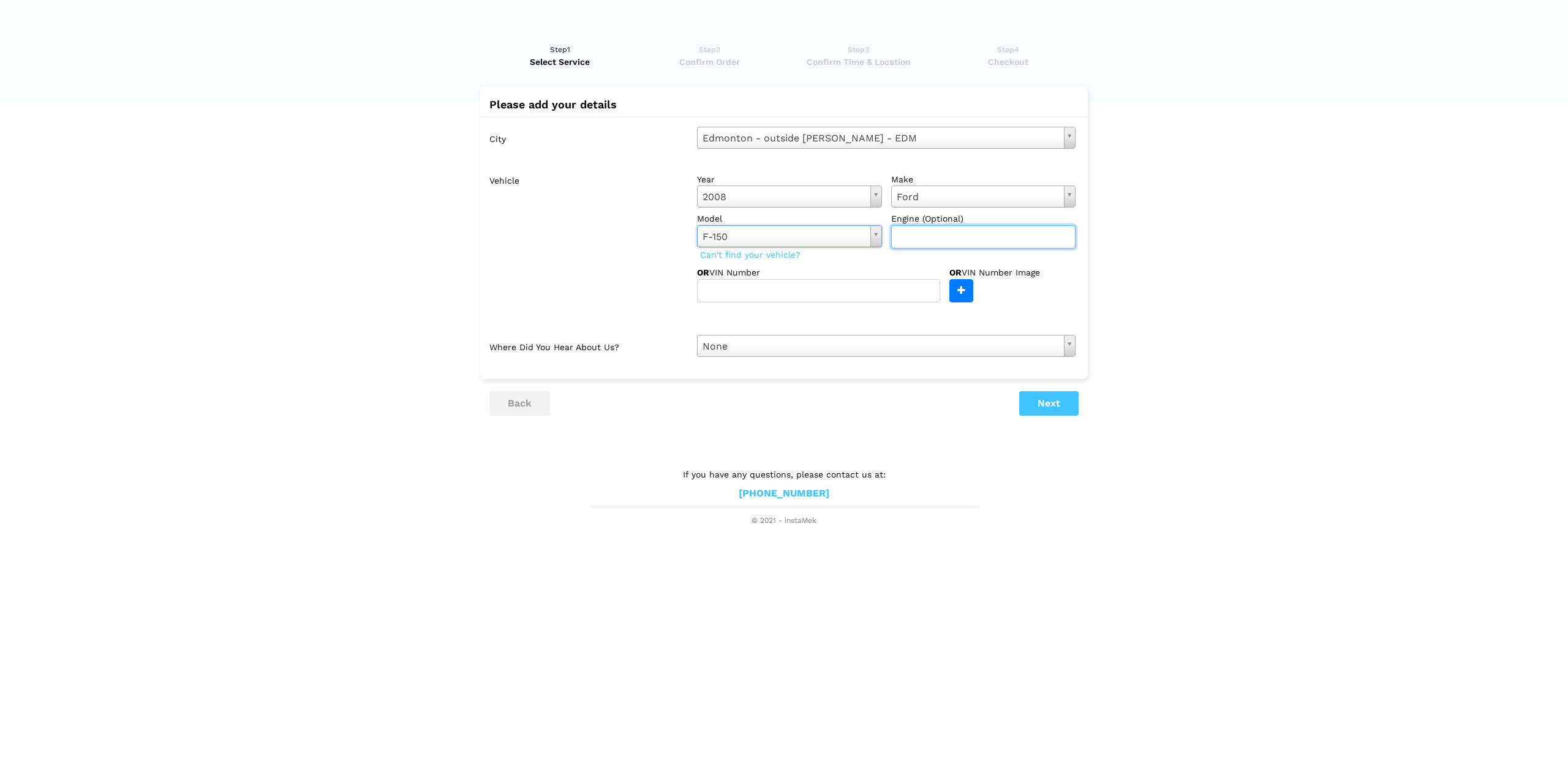
click at [915, 241] on input "text" at bounding box center [983, 237] width 185 height 23
click at [779, 233] on body "Have you used instaMek service before? No, I am a new customer Yes, I am a retu…" at bounding box center [784, 263] width 1568 height 526
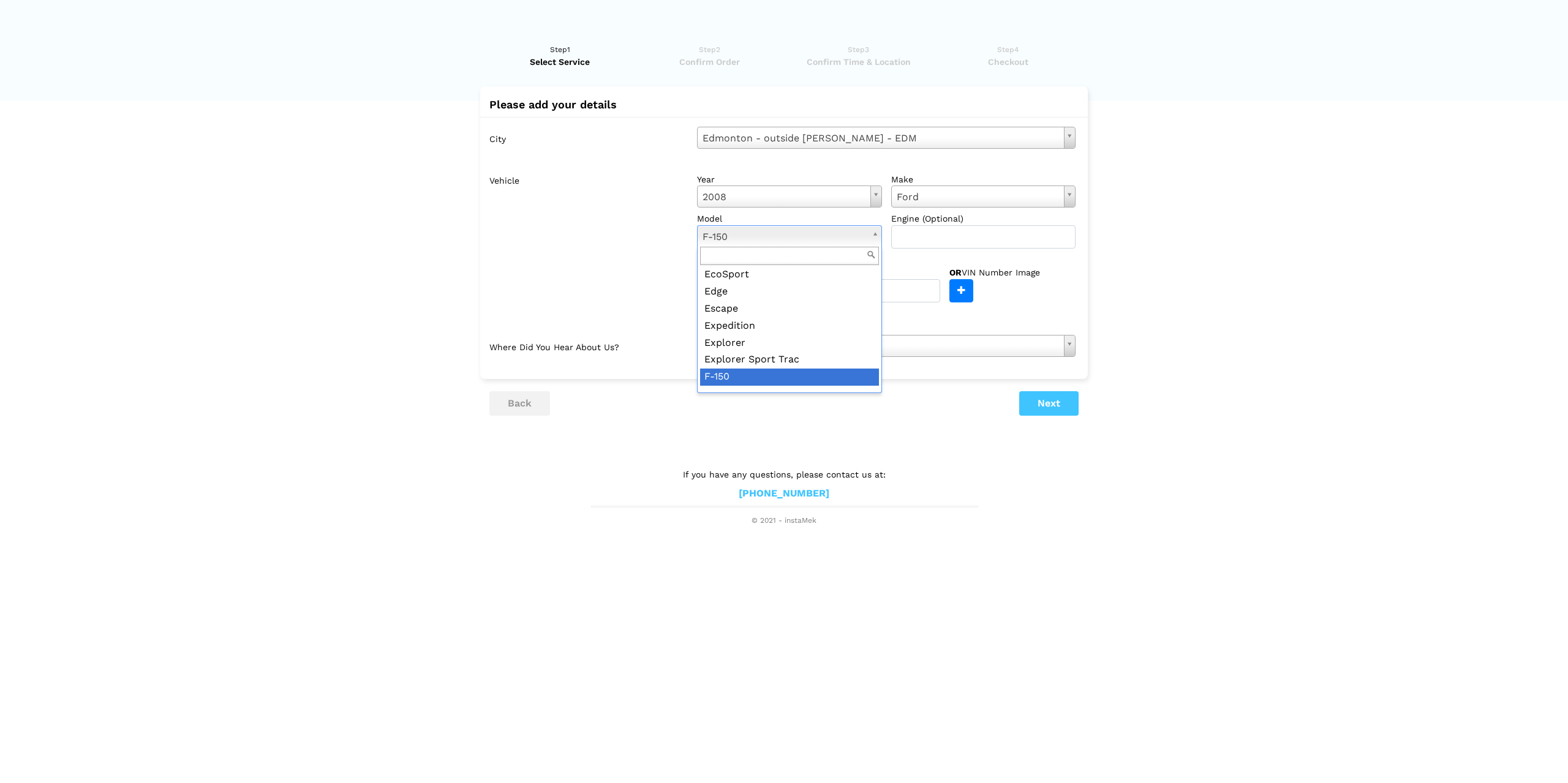
click at [779, 233] on body "Have you used instaMek service before? No, I am a new customer Yes, I am a retu…" at bounding box center [784, 263] width 1568 height 526
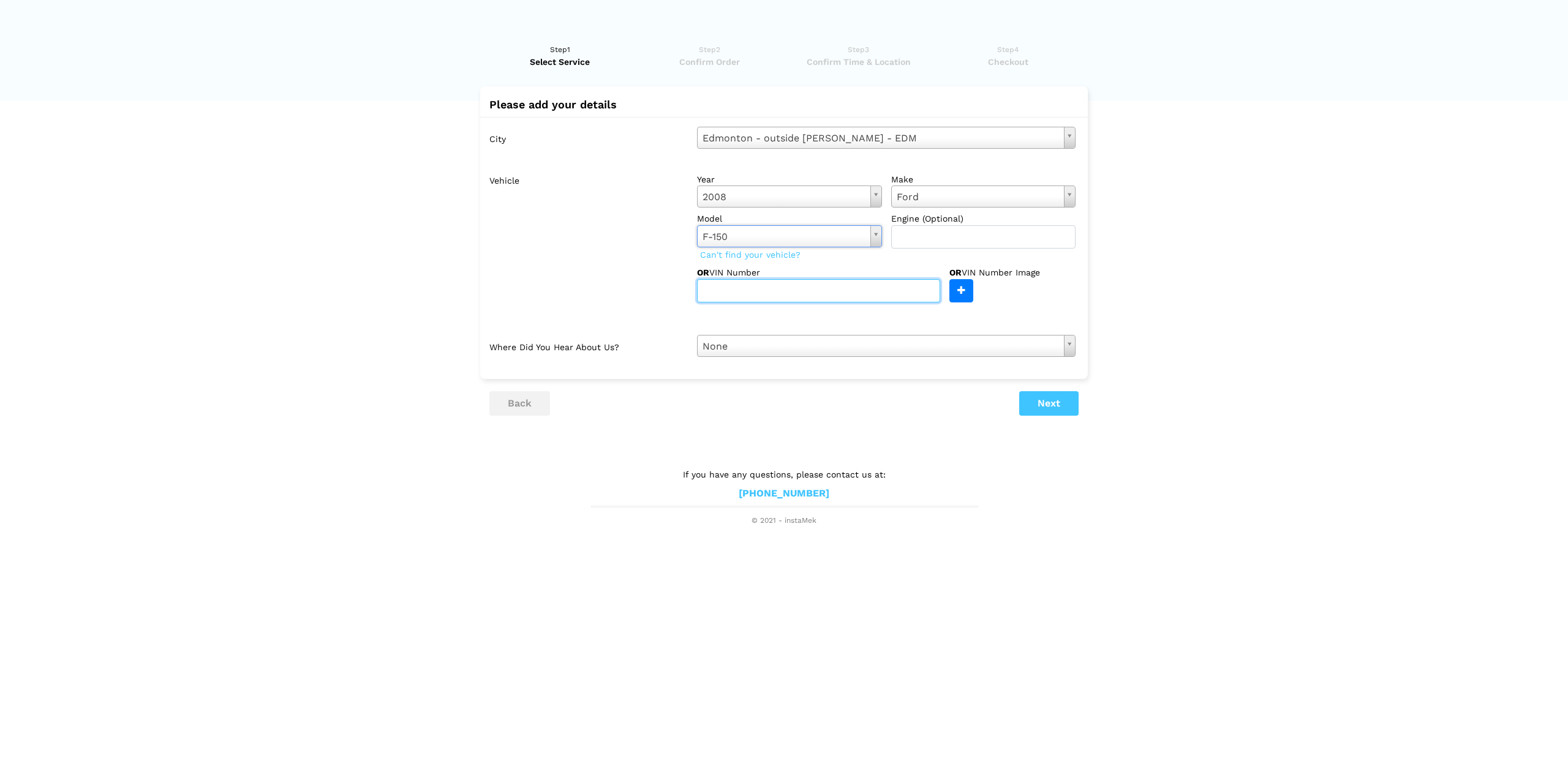
click at [759, 285] on input "text" at bounding box center [818, 291] width 243 height 23
paste input "[US_VEHICLE_IDENTIFICATION_NUMBER]"
type input "[US_VEHICLE_IDENTIFICATION_NUMBER]"
click at [1058, 262] on div "year [DATE] Select year [DATE] 2025 2024 2023 2022 2021 2020 2019 2018 2017 201…" at bounding box center [886, 236] width 397 height 134
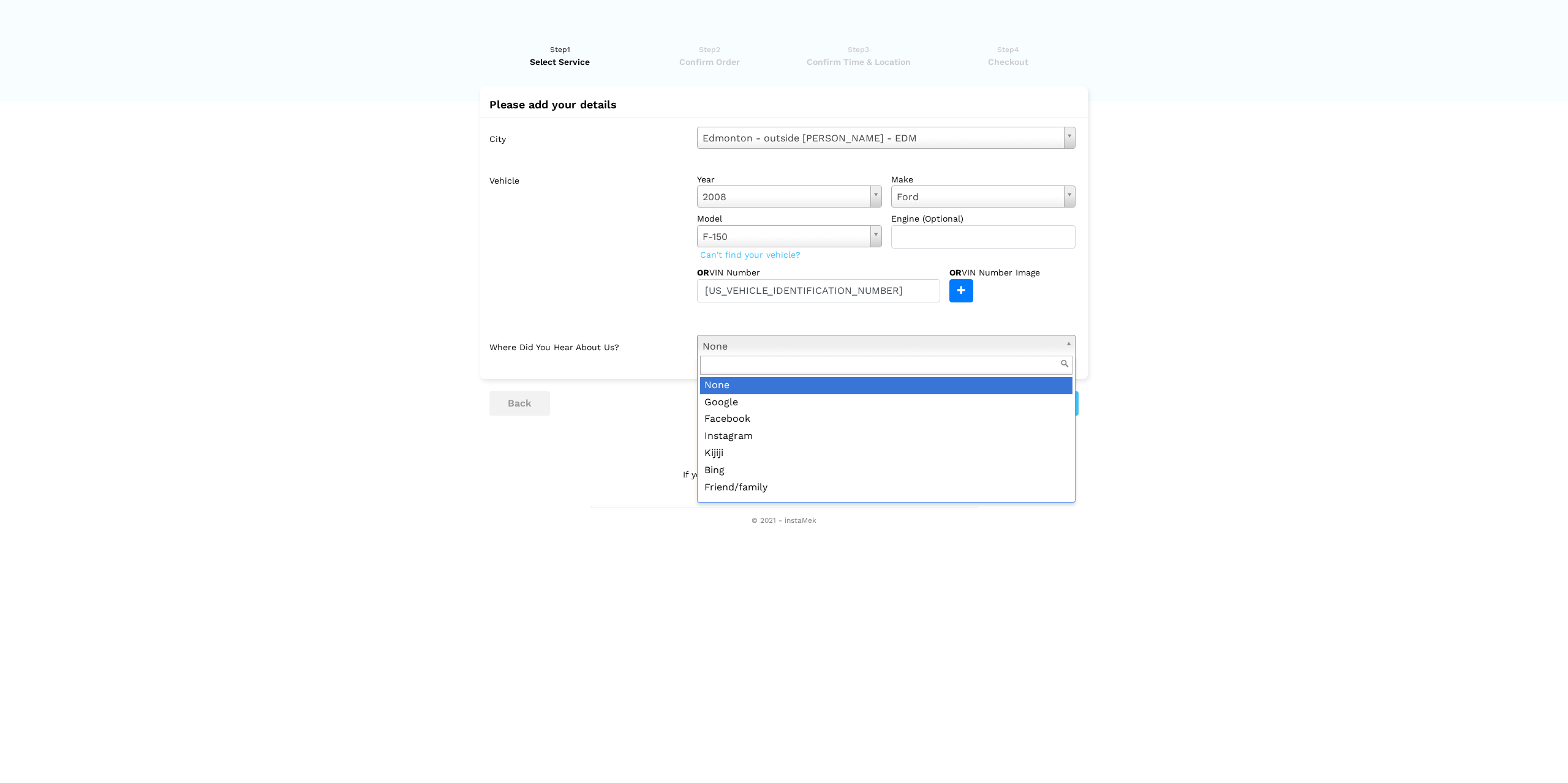
click at [811, 351] on body "Have you used instaMek service before? No, I am a new customer Yes, I am a retu…" at bounding box center [784, 263] width 1568 height 526
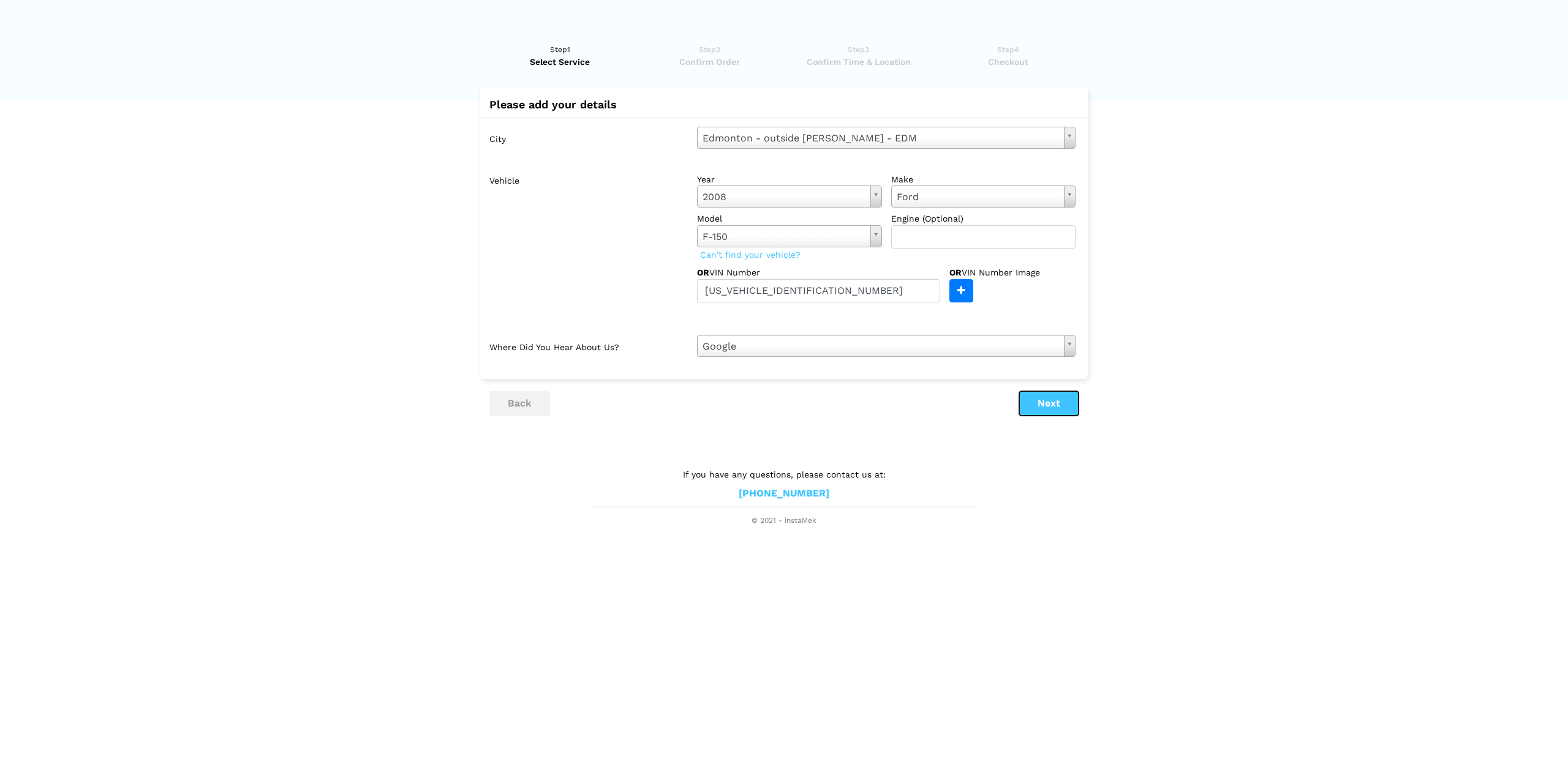
click at [1039, 404] on button "Next" at bounding box center [1049, 403] width 59 height 24
